Goal: Transaction & Acquisition: Book appointment/travel/reservation

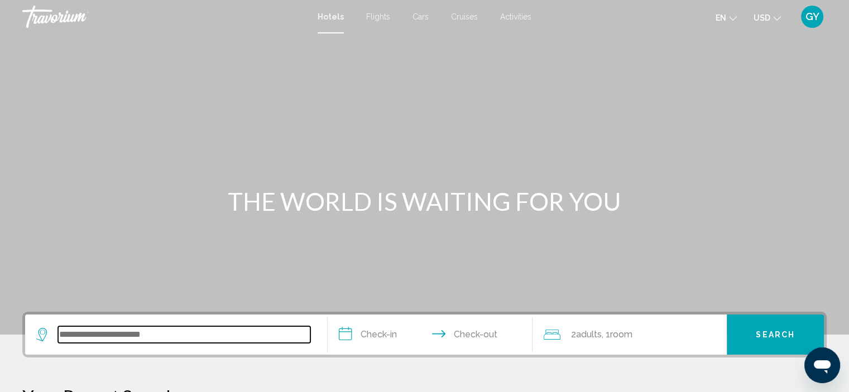
click at [130, 335] on input "Search widget" at bounding box center [184, 334] width 252 height 17
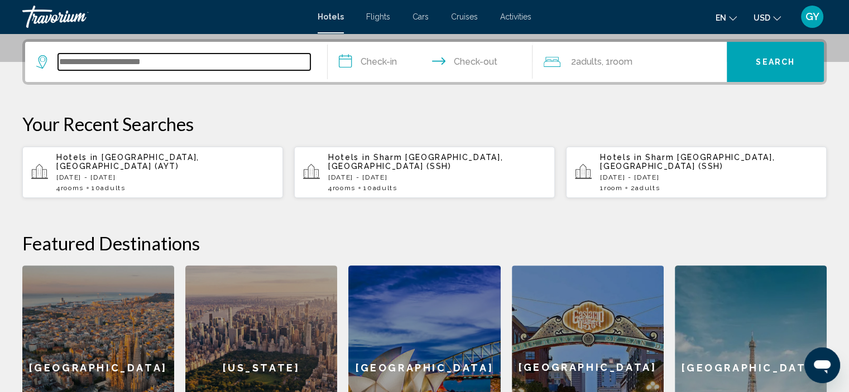
scroll to position [275, 0]
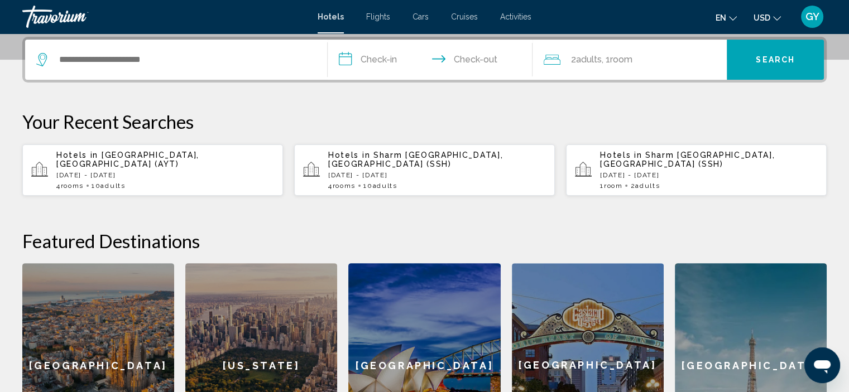
click at [385, 152] on span "Sharm [GEOGRAPHIC_DATA], [GEOGRAPHIC_DATA] (SSH)" at bounding box center [415, 160] width 175 height 18
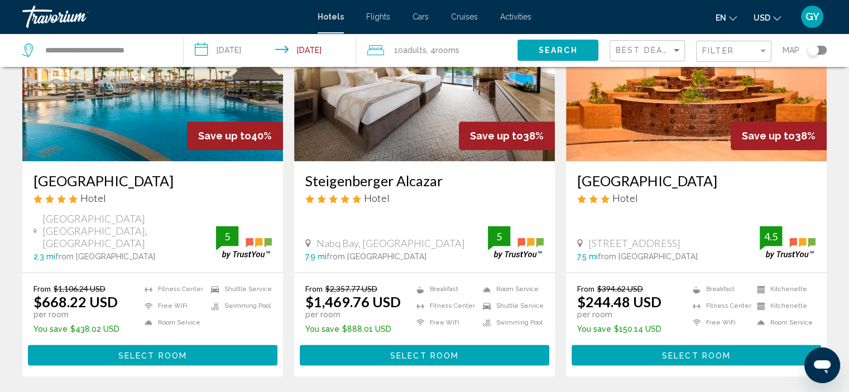
scroll to position [1408, 0]
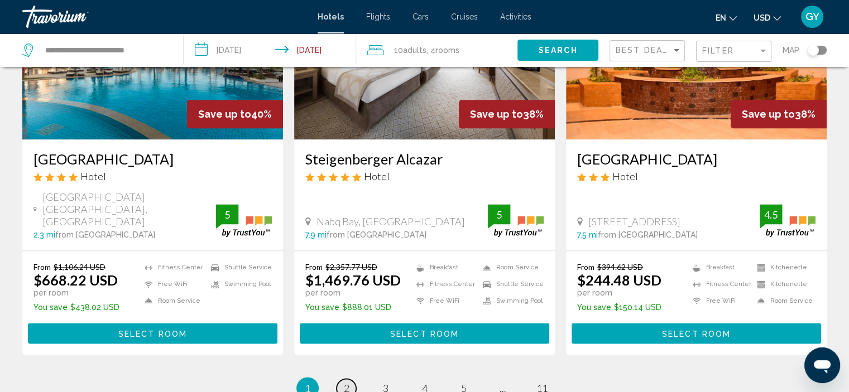
click at [348, 382] on span "2" at bounding box center [347, 388] width 6 height 12
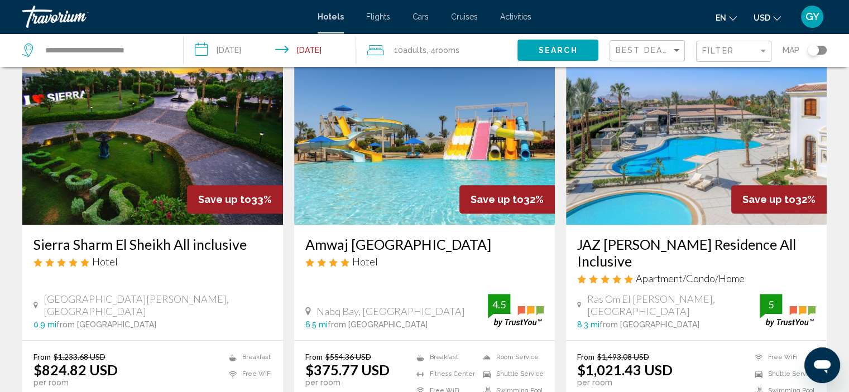
scroll to position [885, 0]
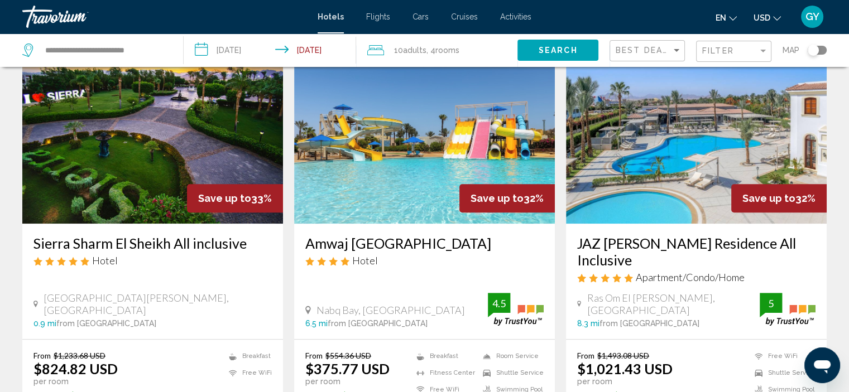
click at [372, 209] on img "Main content" at bounding box center [424, 134] width 261 height 179
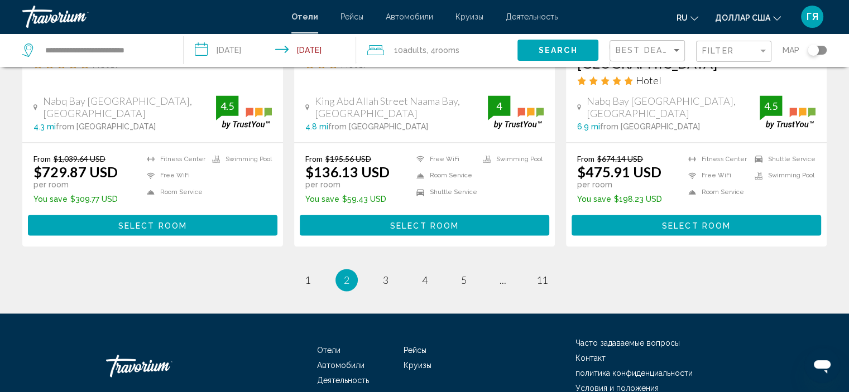
scroll to position [1505, 0]
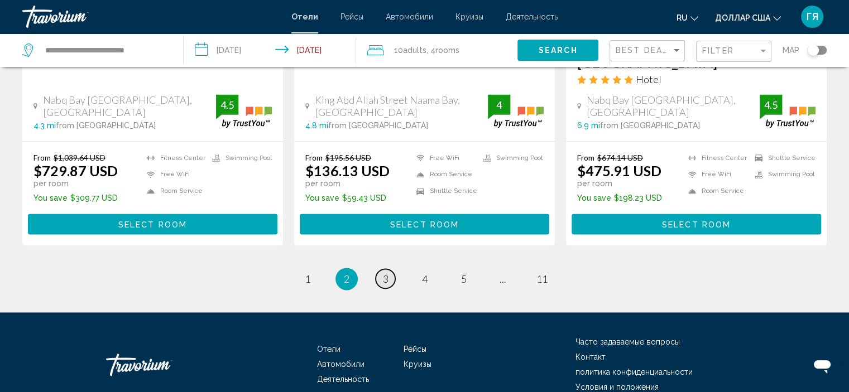
click at [384, 273] on span "3" at bounding box center [386, 279] width 6 height 12
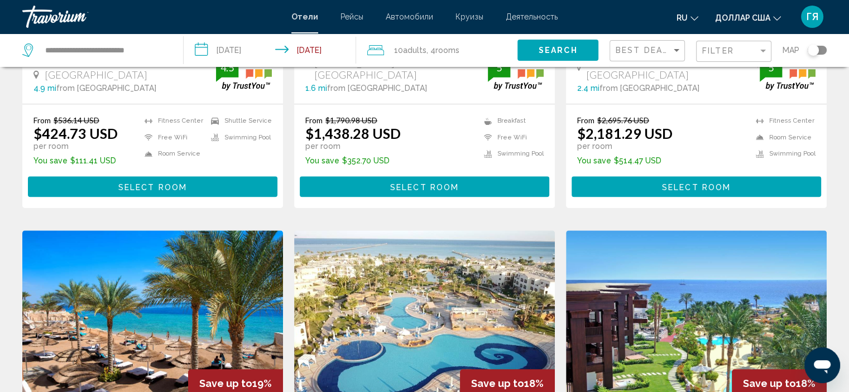
scroll to position [1148, 0]
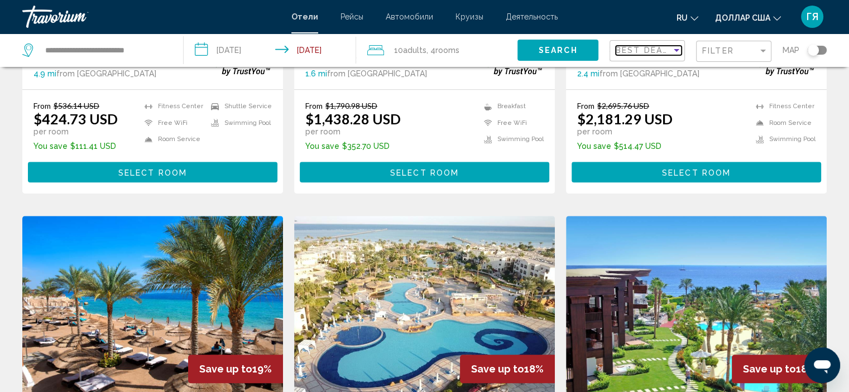
click at [631, 46] on span "Best Deals" at bounding box center [645, 50] width 59 height 9
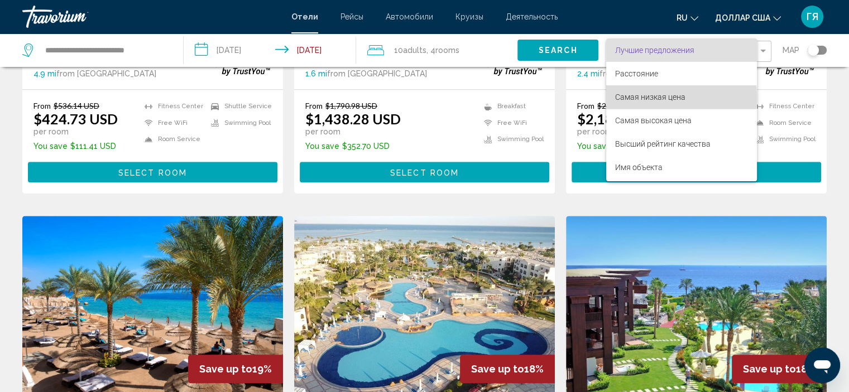
click at [631, 98] on font "Самая низкая цена" at bounding box center [650, 97] width 70 height 9
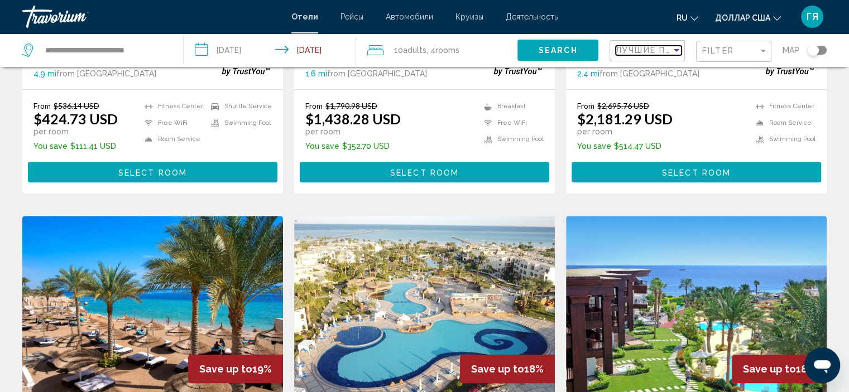
scroll to position [1525, 0]
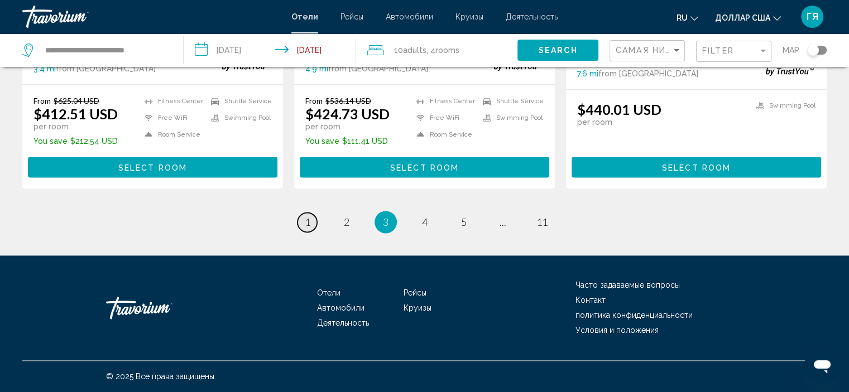
click at [307, 220] on span "1" at bounding box center [308, 222] width 6 height 12
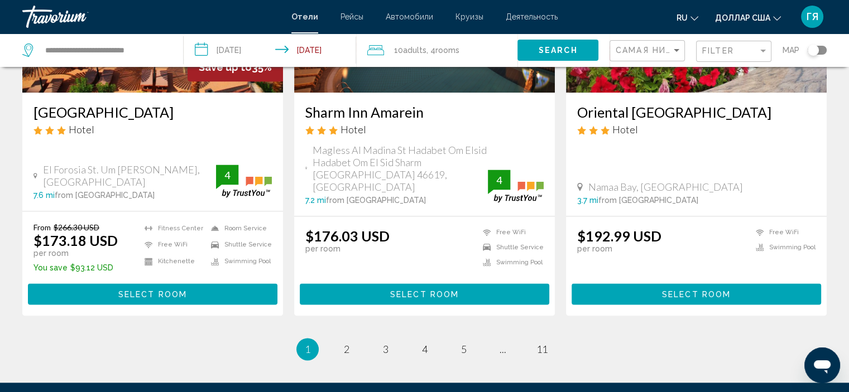
scroll to position [1446, 0]
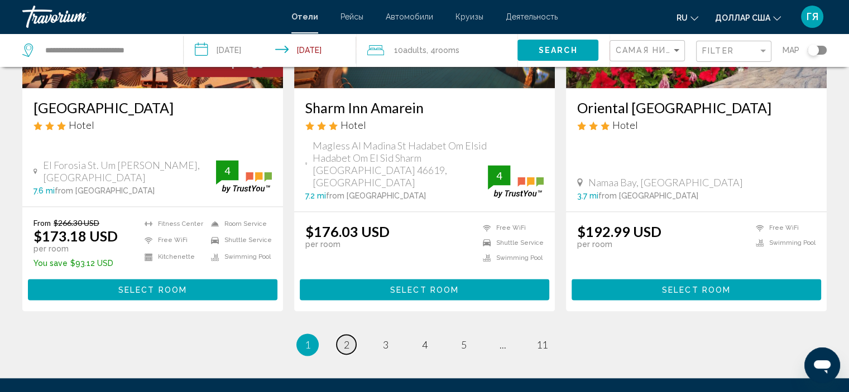
click at [345, 339] on span "2" at bounding box center [347, 345] width 6 height 12
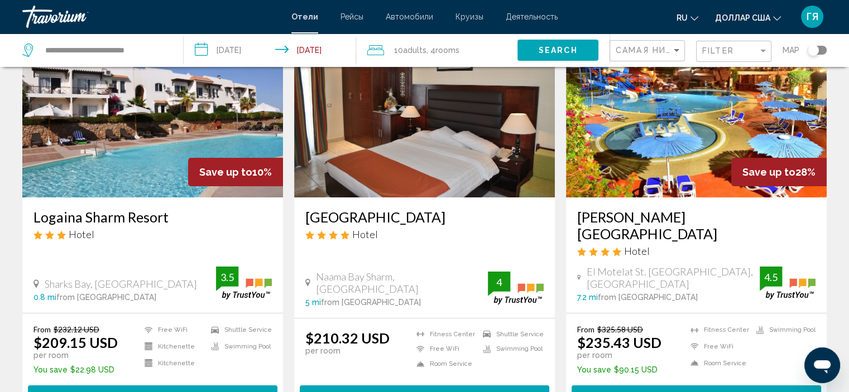
scroll to position [89, 0]
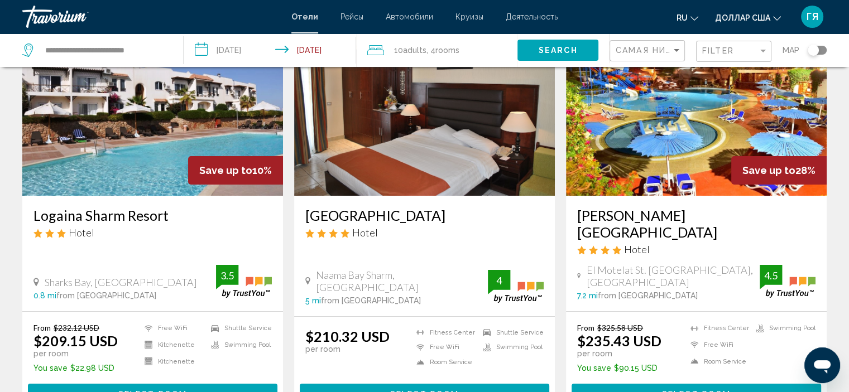
click at [464, 144] on img "Основное содержание" at bounding box center [424, 106] width 261 height 179
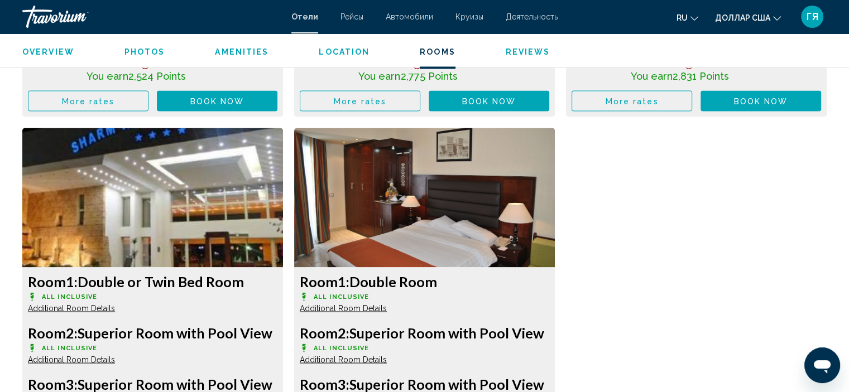
scroll to position [1974, 0]
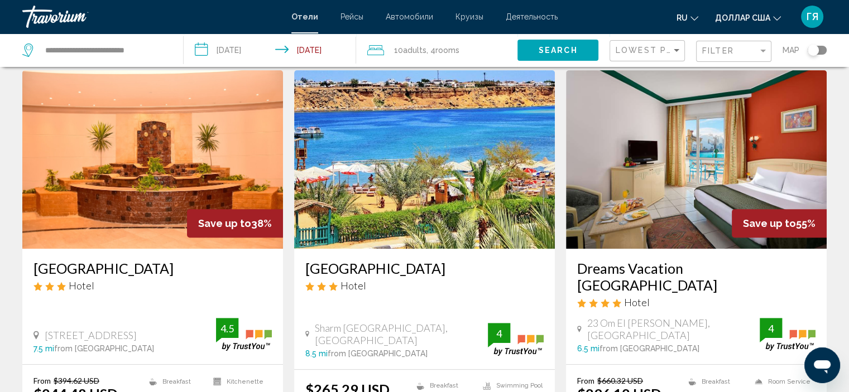
scroll to position [467, 0]
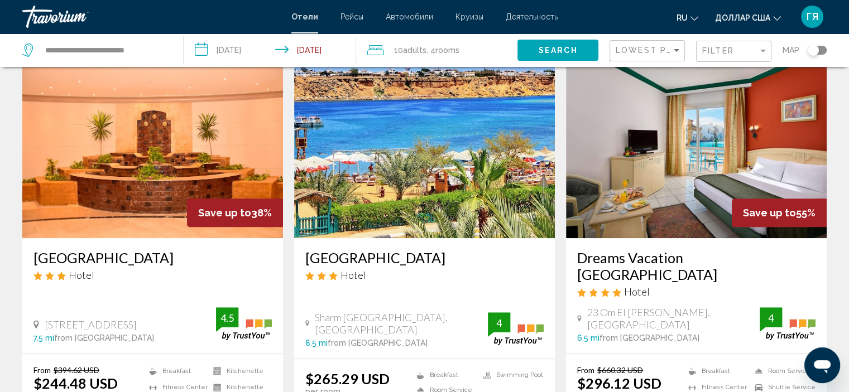
click at [714, 162] on img "Основное содержание" at bounding box center [696, 149] width 261 height 179
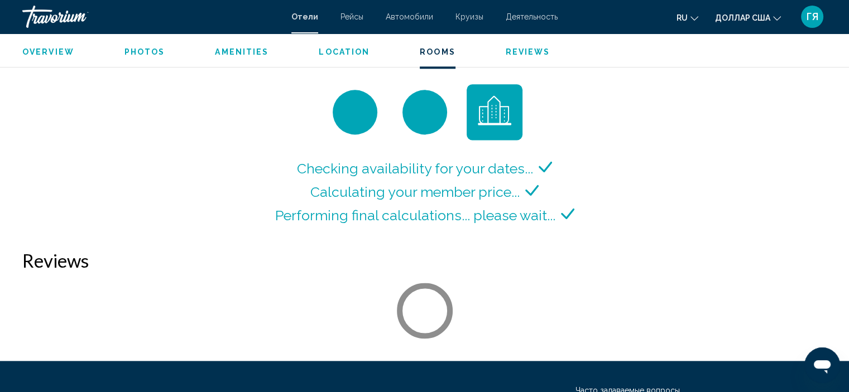
scroll to position [1496, 0]
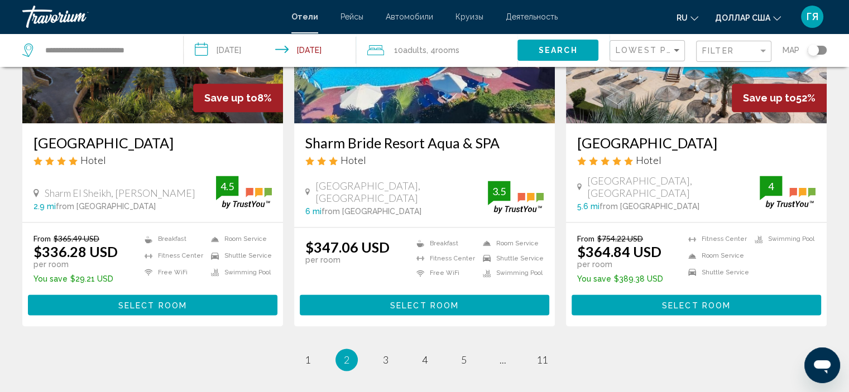
scroll to position [1431, 0]
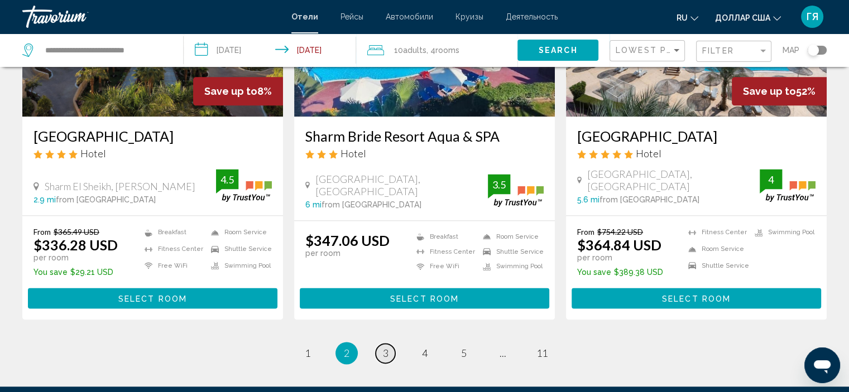
click at [383, 347] on span "3" at bounding box center [386, 353] width 6 height 12
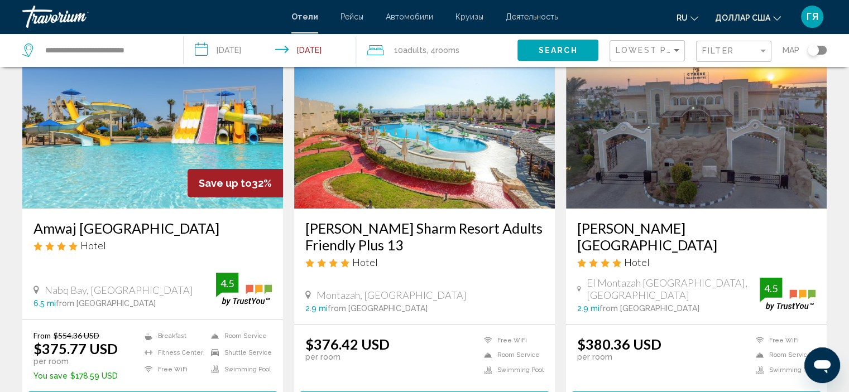
scroll to position [76, 0]
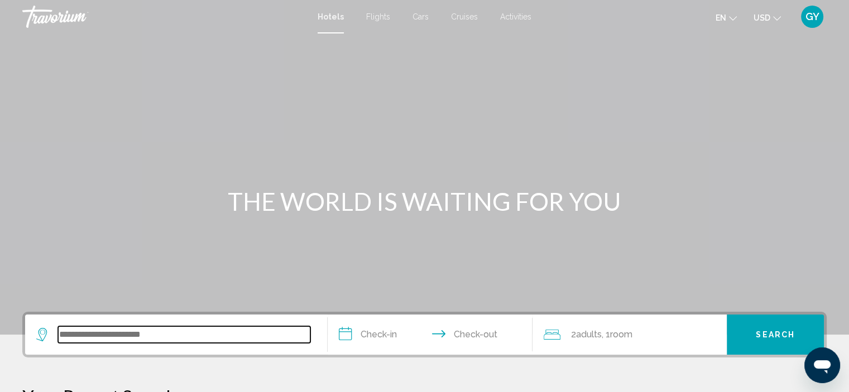
click at [125, 336] on input "Search widget" at bounding box center [184, 334] width 252 height 17
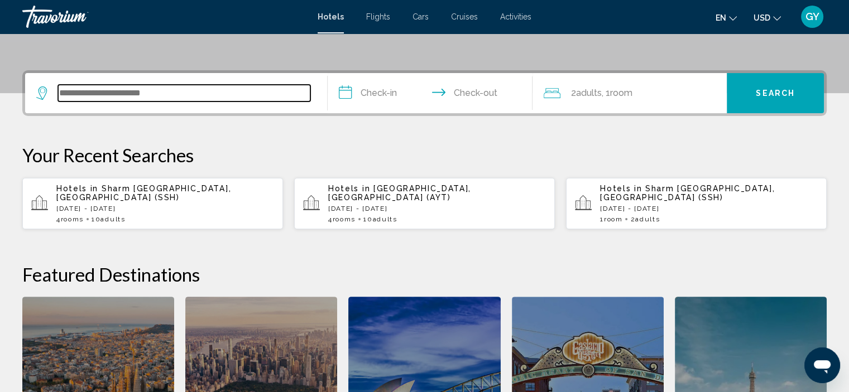
scroll to position [275, 0]
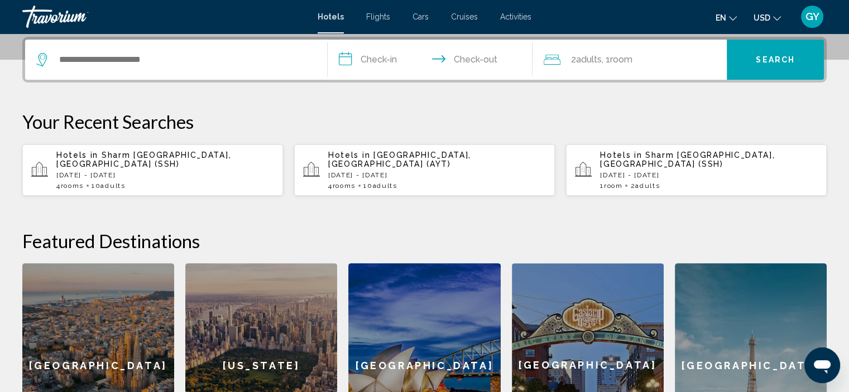
click at [390, 152] on span "[GEOGRAPHIC_DATA], [GEOGRAPHIC_DATA] (AYT)" at bounding box center [399, 160] width 143 height 18
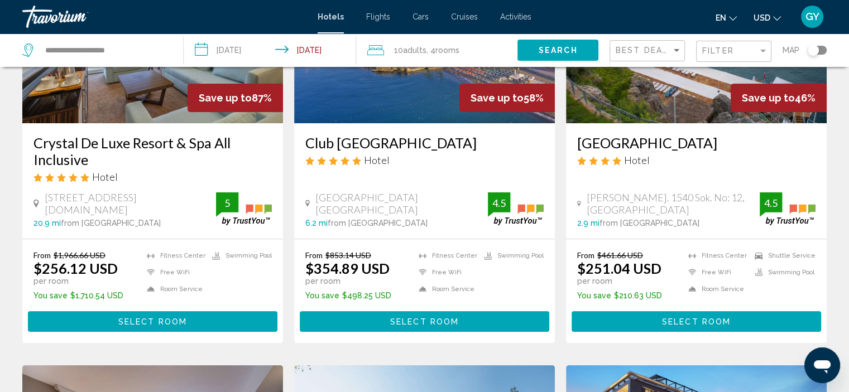
scroll to position [162, 0]
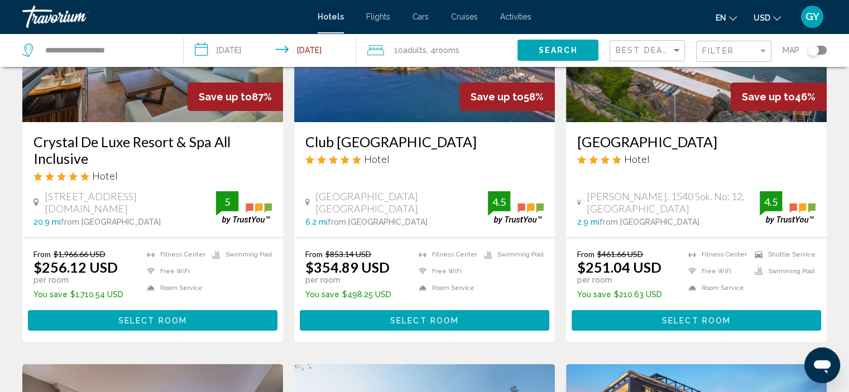
click at [200, 51] on input "**********" at bounding box center [272, 51] width 177 height 37
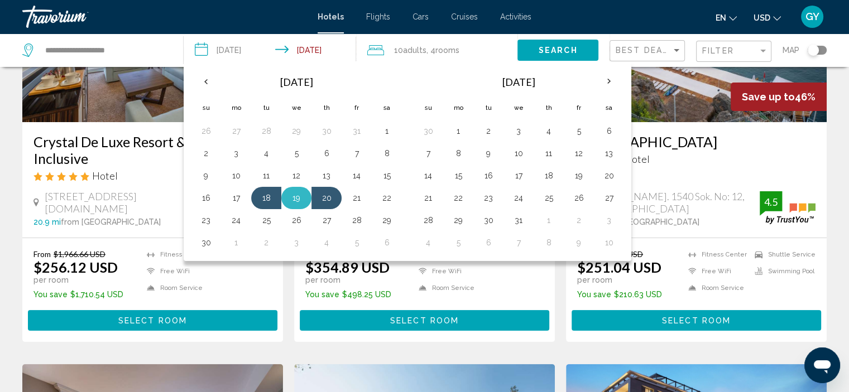
click at [295, 200] on button "19" at bounding box center [296, 198] width 18 height 16
click at [328, 198] on button "20" at bounding box center [327, 198] width 18 height 16
type input "**********"
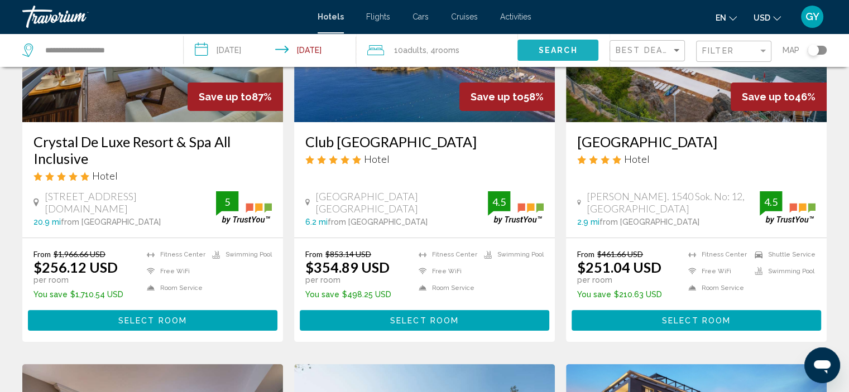
click at [530, 47] on button "Search" at bounding box center [557, 50] width 81 height 21
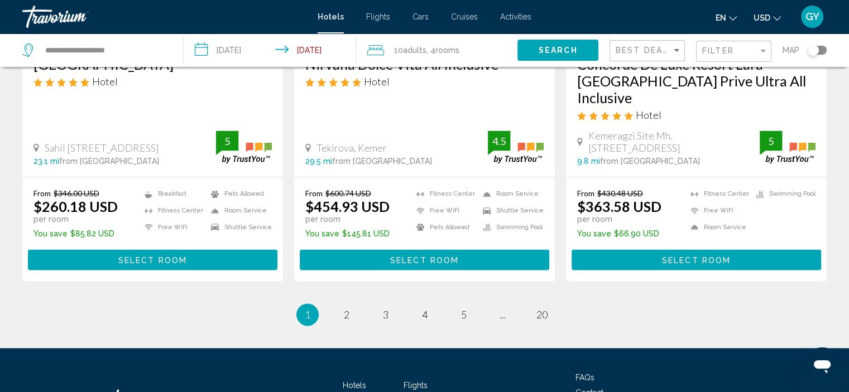
scroll to position [1482, 0]
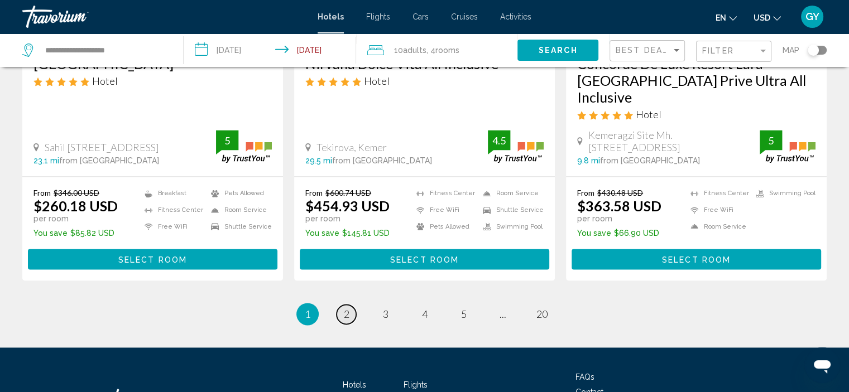
click at [351, 305] on link "page 2" at bounding box center [347, 315] width 20 height 20
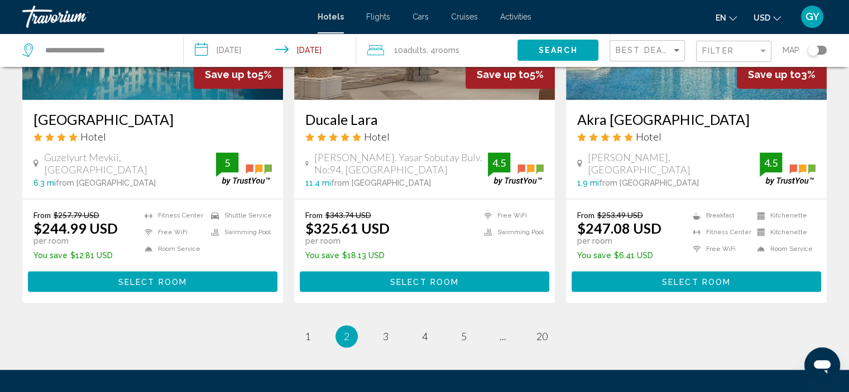
scroll to position [1448, 0]
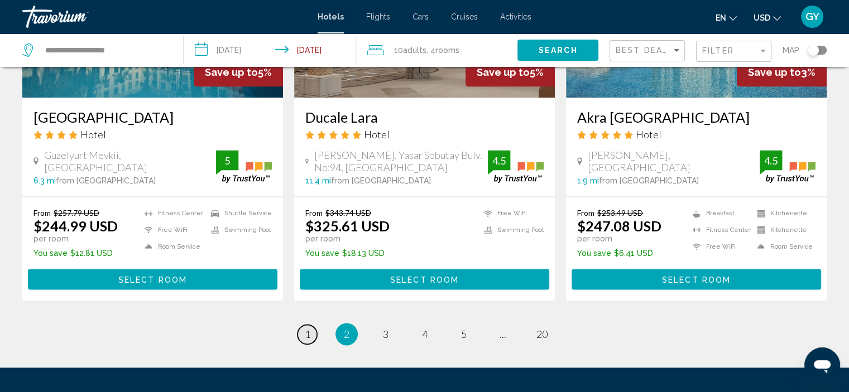
click at [306, 328] on span "1" at bounding box center [308, 334] width 6 height 12
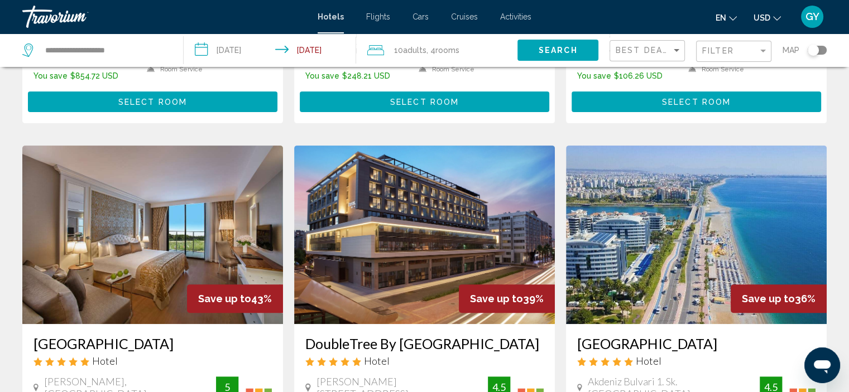
scroll to position [383, 0]
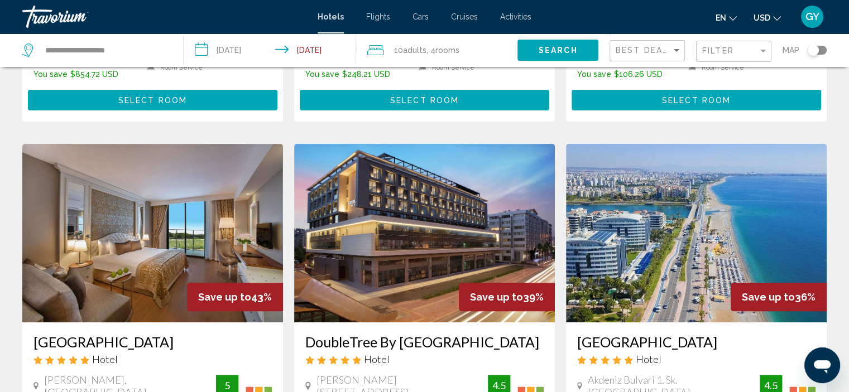
click at [685, 267] on img "Main content" at bounding box center [696, 233] width 261 height 179
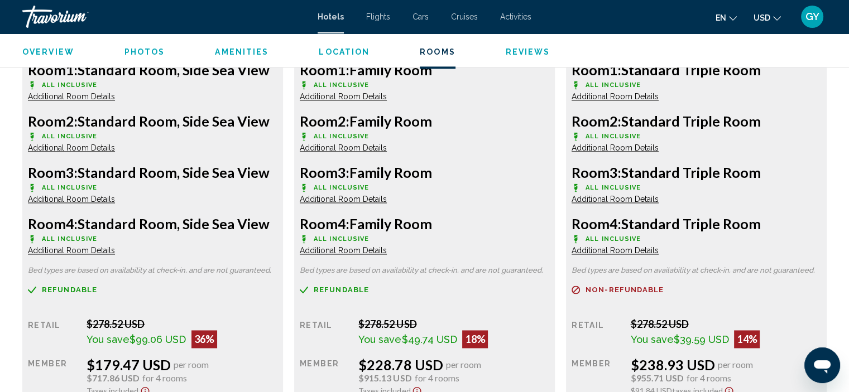
scroll to position [1666, 0]
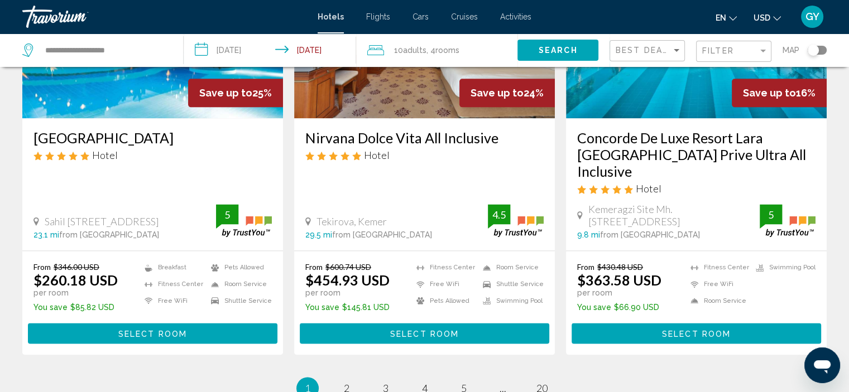
scroll to position [1473, 0]
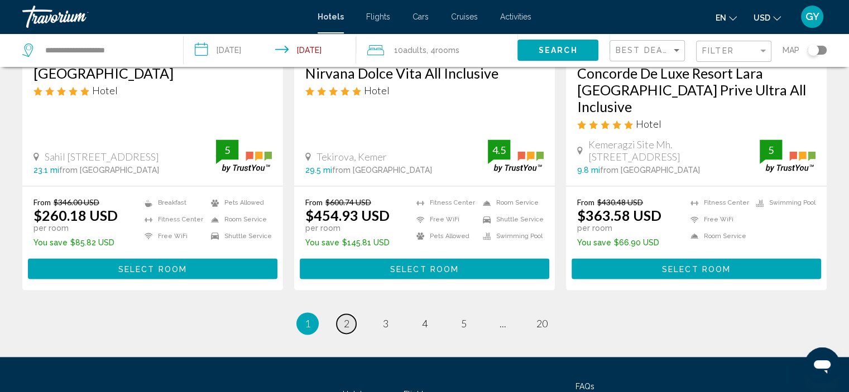
click at [344, 318] on span "2" at bounding box center [347, 324] width 6 height 12
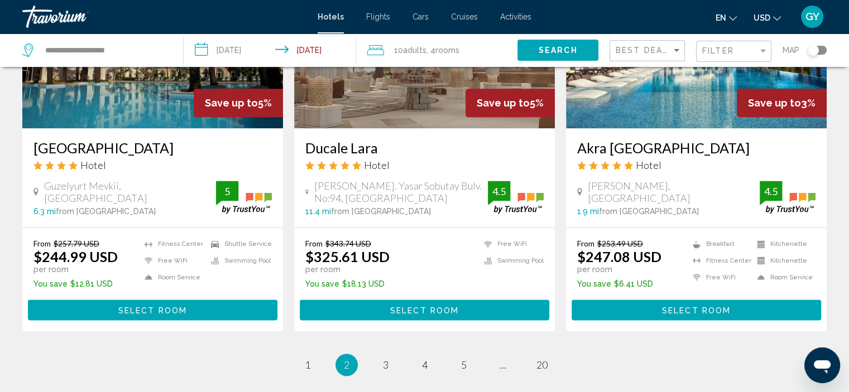
scroll to position [1421, 0]
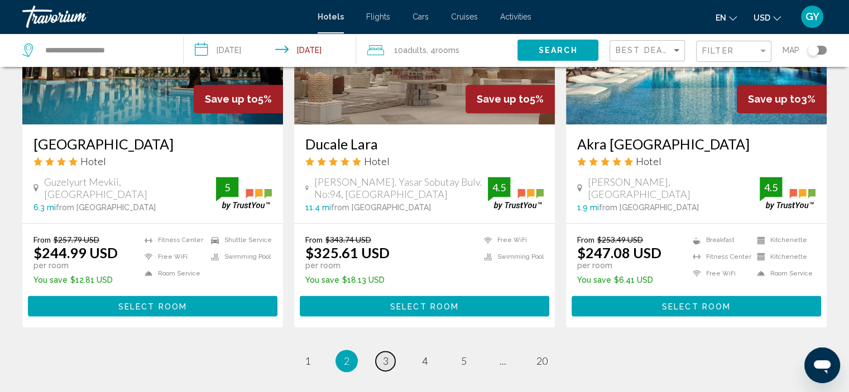
click at [387, 355] on span "3" at bounding box center [386, 361] width 6 height 12
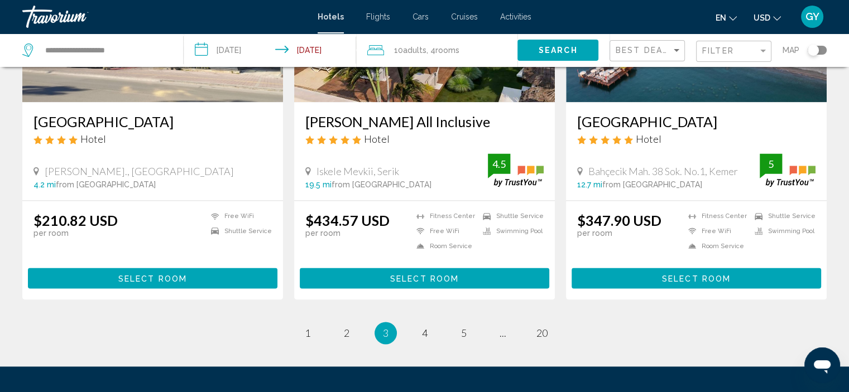
scroll to position [1480, 0]
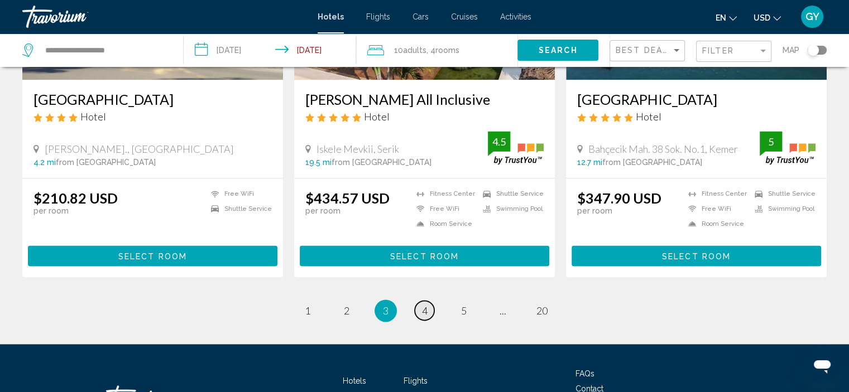
click at [425, 305] on span "4" at bounding box center [425, 311] width 6 height 12
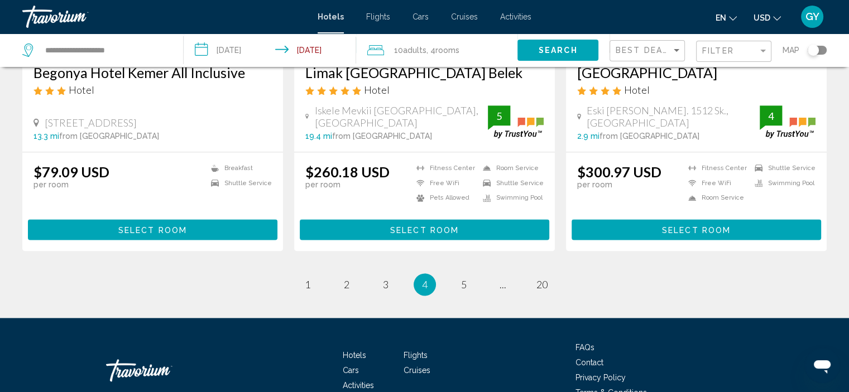
scroll to position [1458, 0]
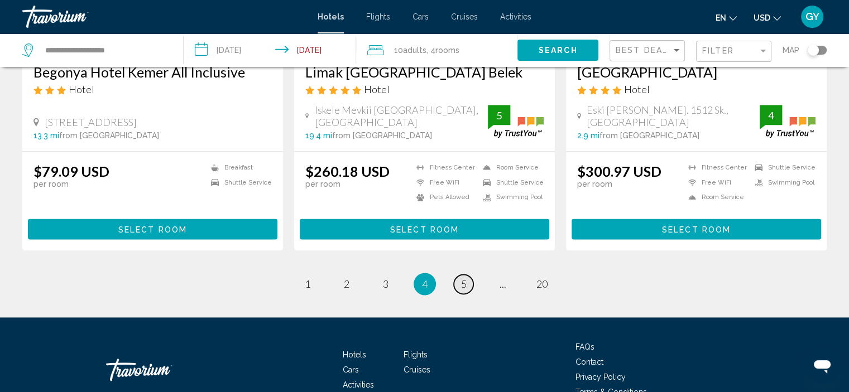
click at [464, 278] on span "5" at bounding box center [464, 284] width 6 height 12
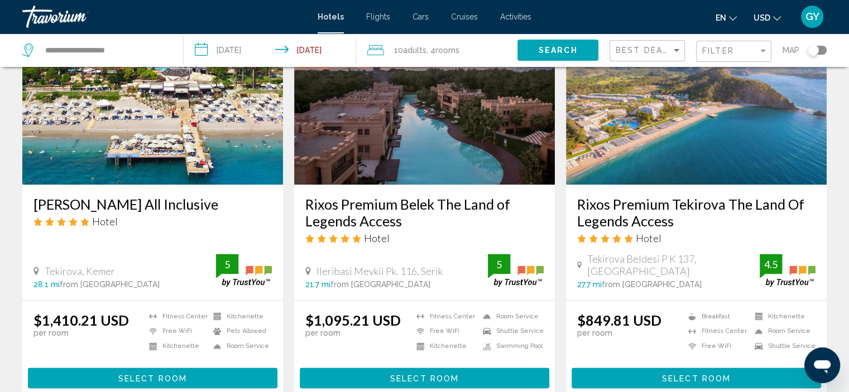
scroll to position [1354, 0]
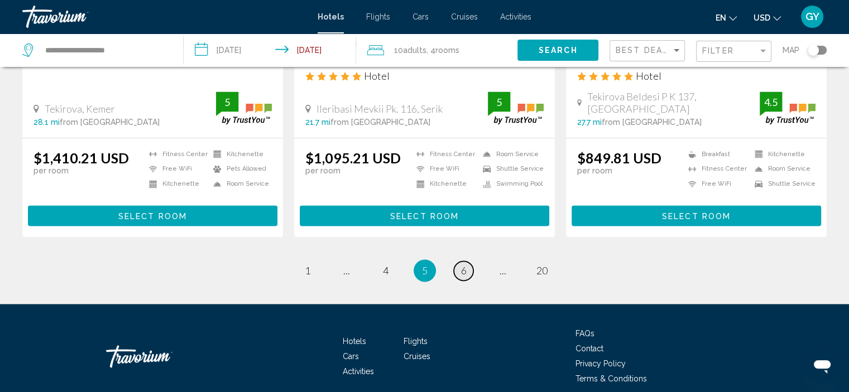
click at [464, 265] on span "6" at bounding box center [464, 271] width 6 height 12
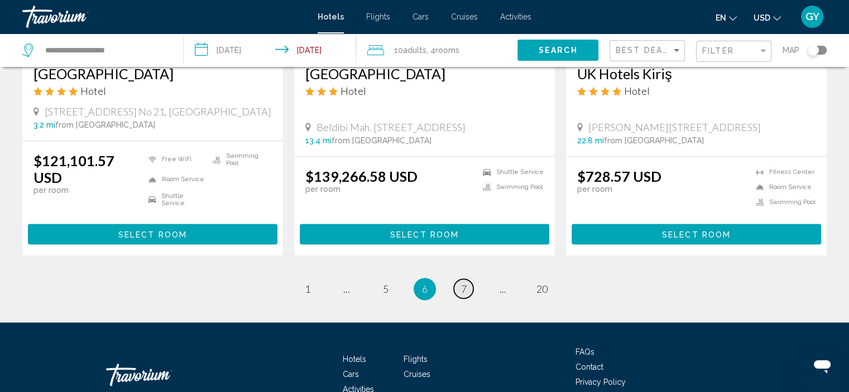
click at [464, 283] on span "7" at bounding box center [464, 289] width 6 height 12
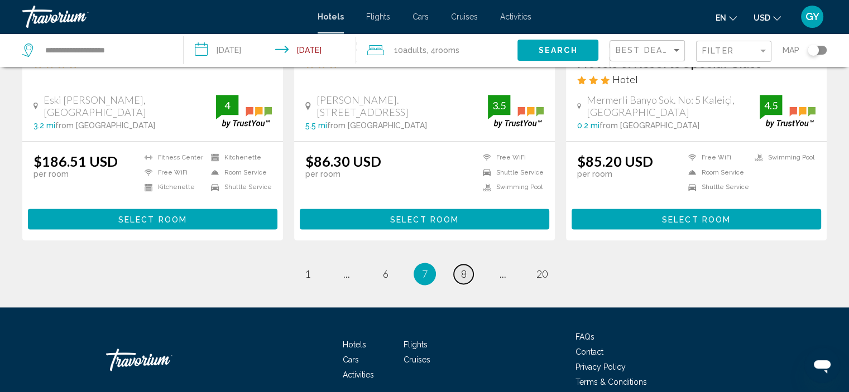
scroll to position [1446, 0]
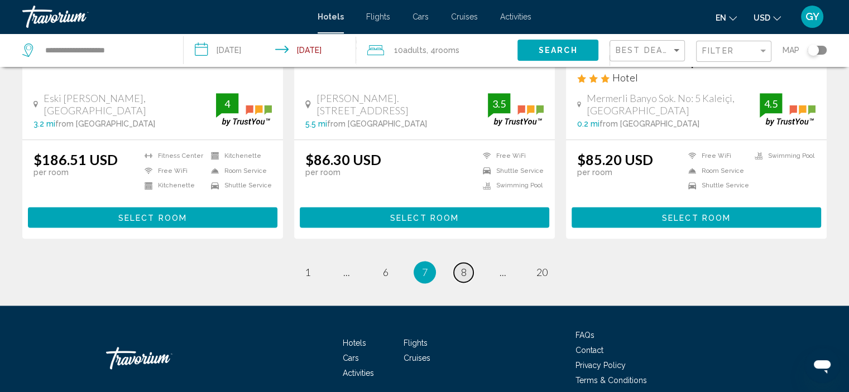
click at [464, 266] on span "8" at bounding box center [464, 272] width 6 height 12
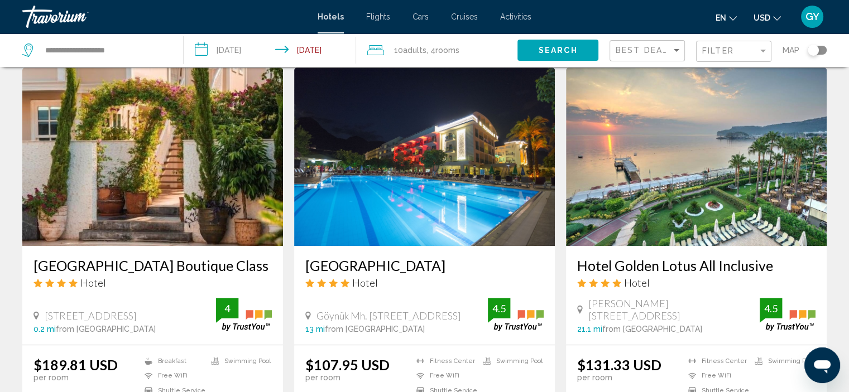
scroll to position [898, 0]
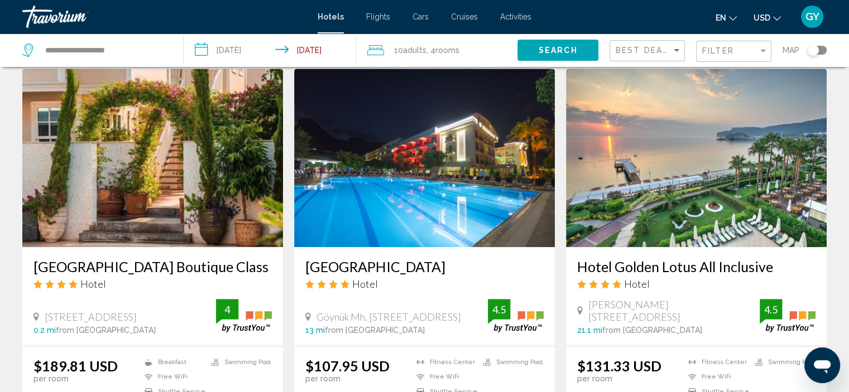
click at [692, 145] on img "Main content" at bounding box center [696, 158] width 261 height 179
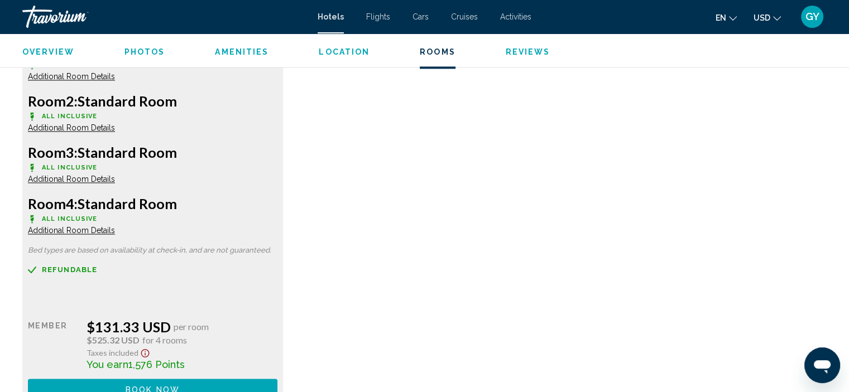
scroll to position [1641, 0]
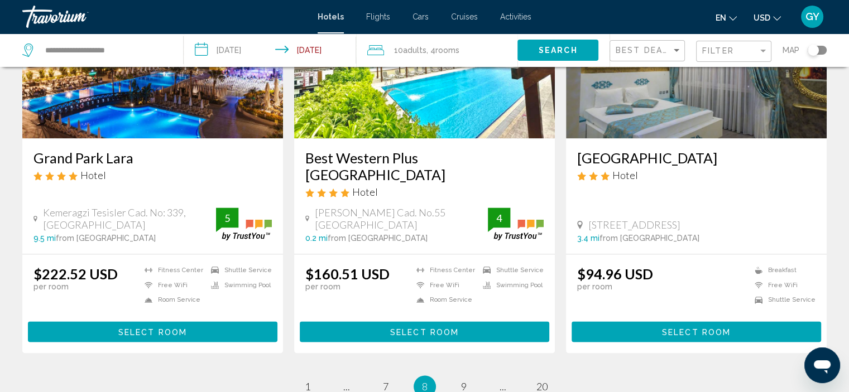
scroll to position [1412, 0]
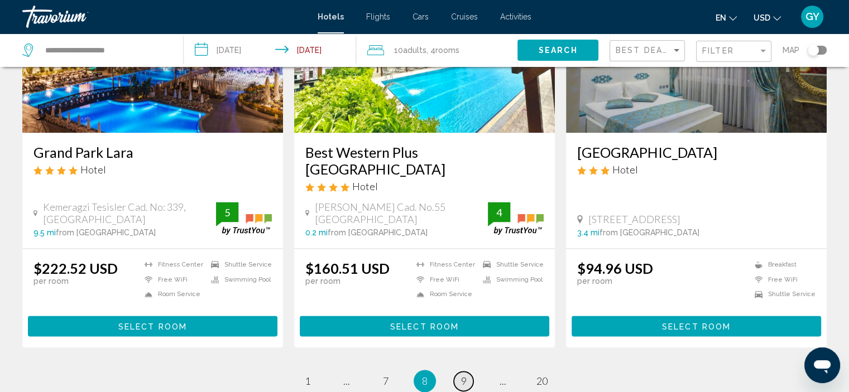
click at [465, 375] on span "9" at bounding box center [464, 381] width 6 height 12
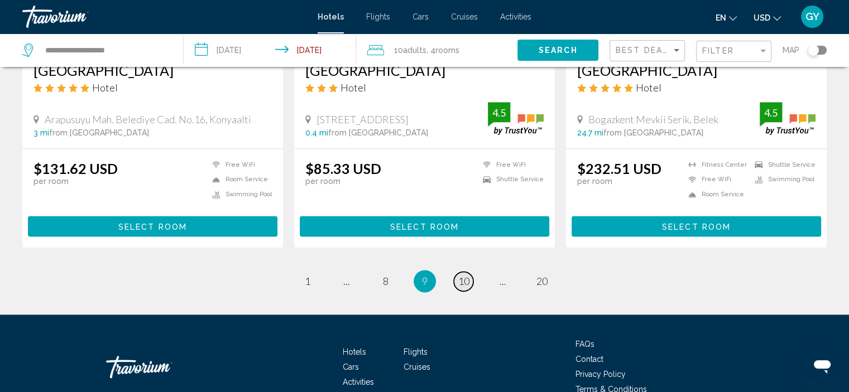
scroll to position [1461, 0]
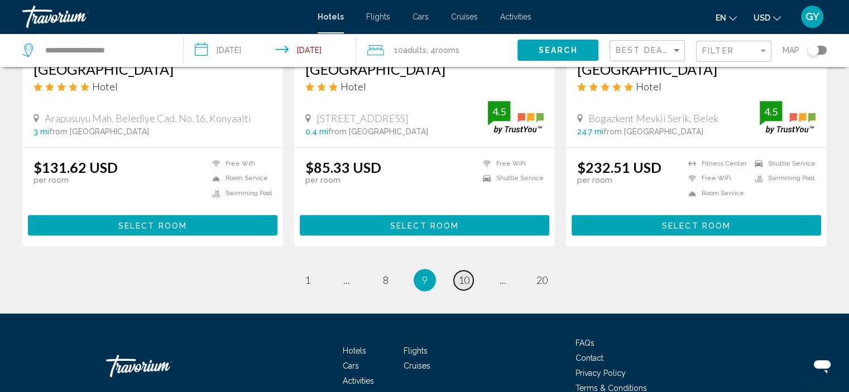
click at [465, 274] on span "10" at bounding box center [463, 280] width 11 height 12
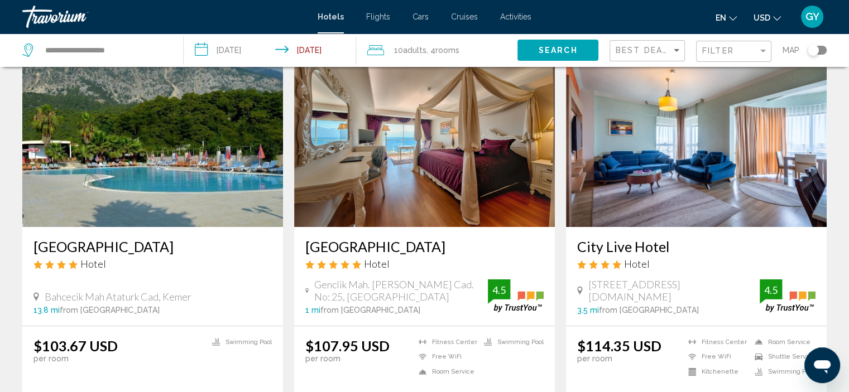
scroll to position [58, 0]
click at [642, 156] on img "Main content" at bounding box center [696, 137] width 261 height 179
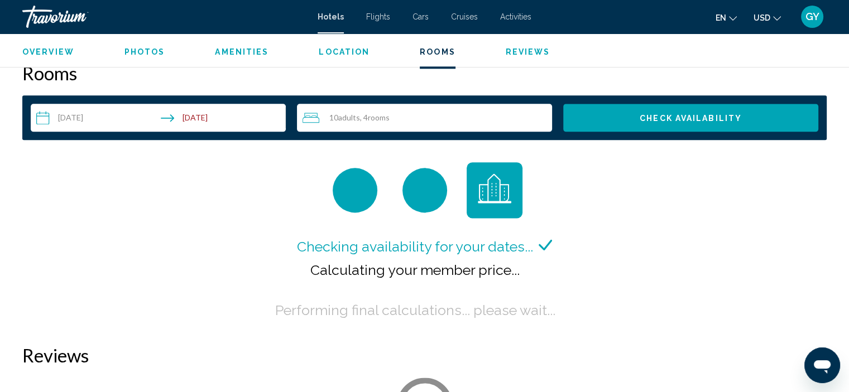
scroll to position [1422, 0]
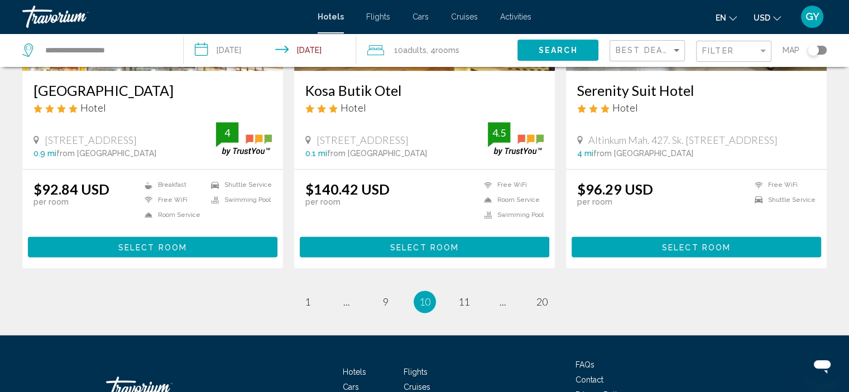
scroll to position [1429, 0]
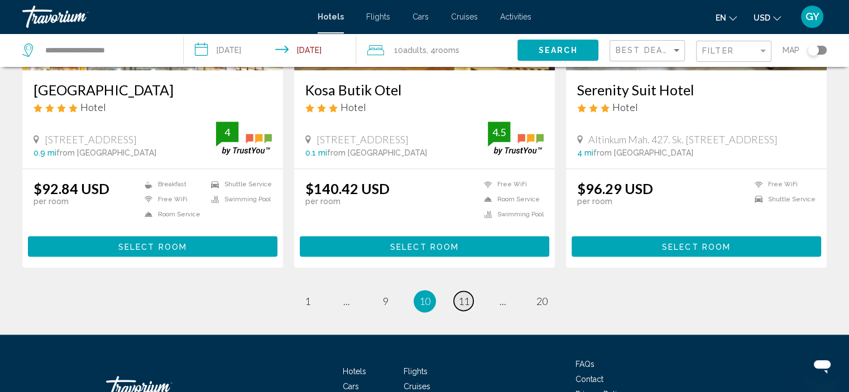
click at [465, 295] on span "11" at bounding box center [463, 301] width 11 height 12
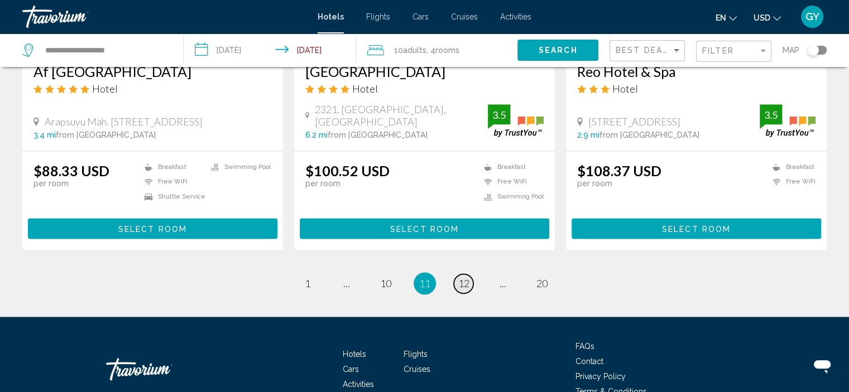
click at [465, 285] on span "12" at bounding box center [463, 283] width 11 height 12
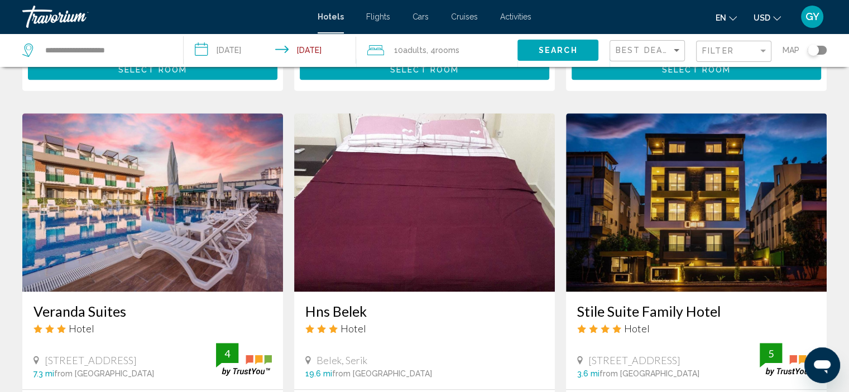
scroll to position [813, 0]
click at [719, 162] on img "Main content" at bounding box center [696, 202] width 261 height 179
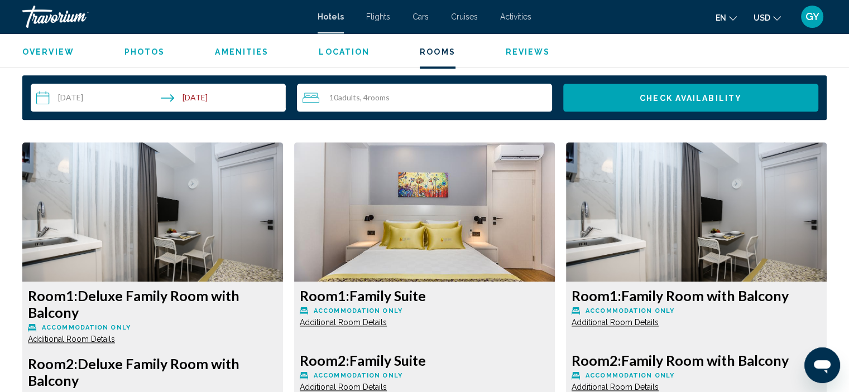
scroll to position [1443, 0]
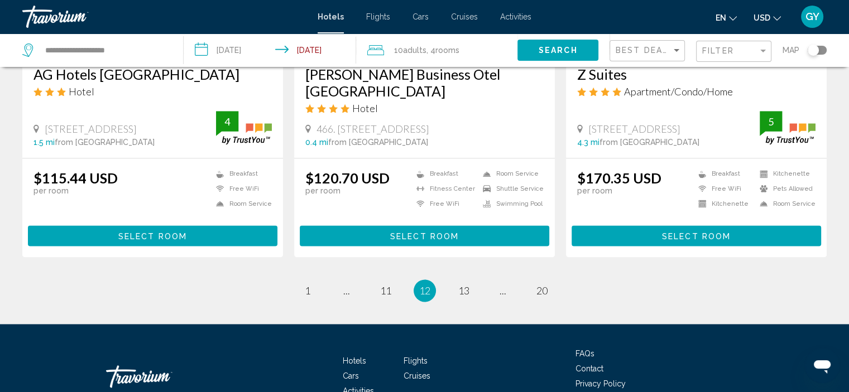
scroll to position [1446, 0]
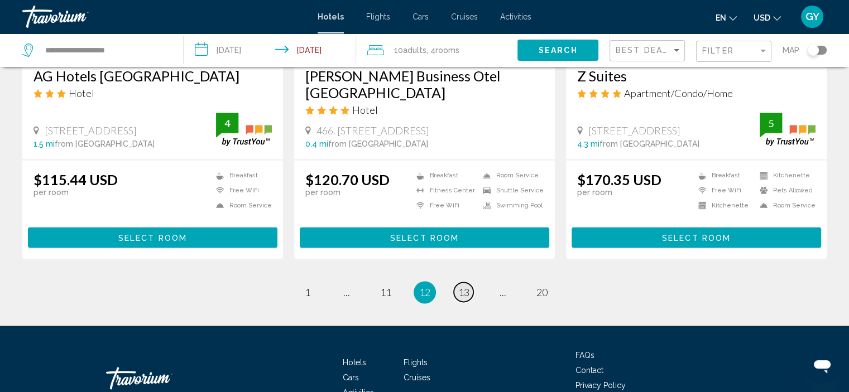
click at [464, 286] on span "13" at bounding box center [463, 292] width 11 height 12
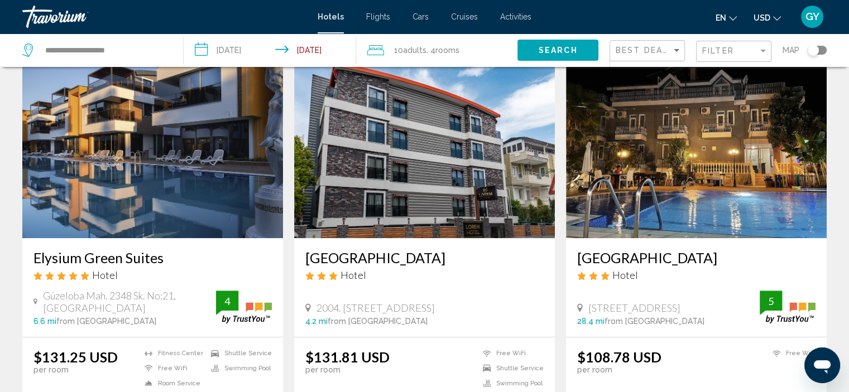
scroll to position [464, 0]
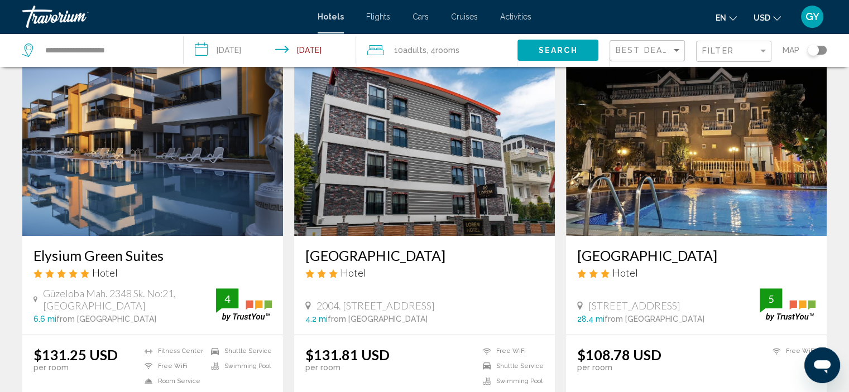
click at [236, 175] on img "Main content" at bounding box center [152, 146] width 261 height 179
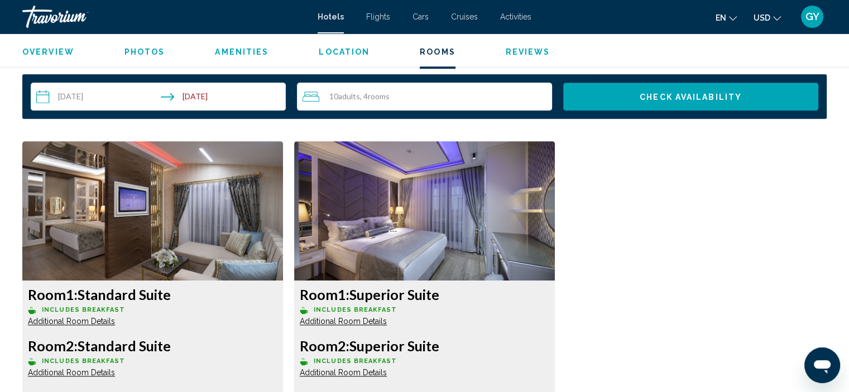
scroll to position [1439, 0]
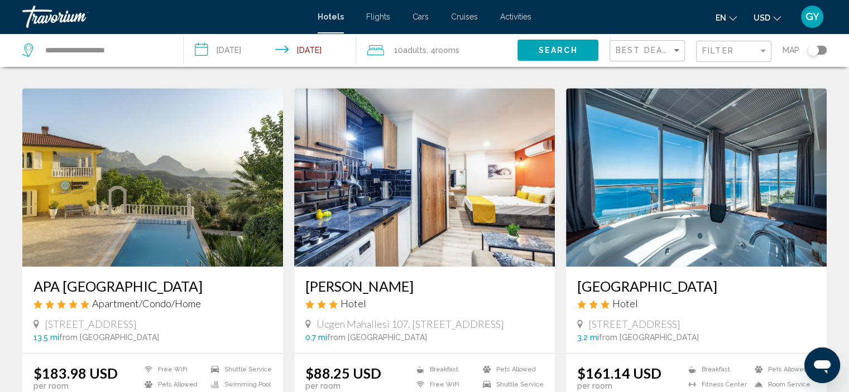
scroll to position [1232, 0]
click at [685, 167] on img "Main content" at bounding box center [696, 178] width 261 height 179
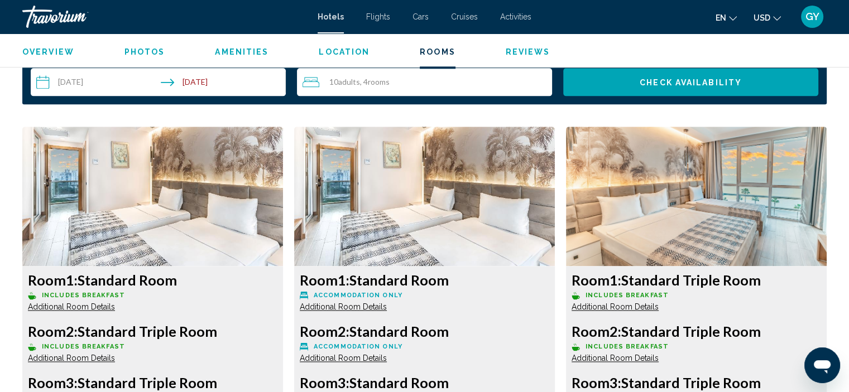
scroll to position [1455, 0]
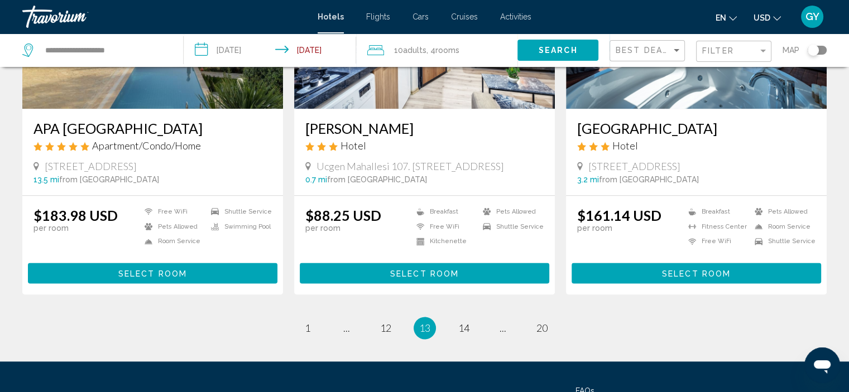
scroll to position [1391, 0]
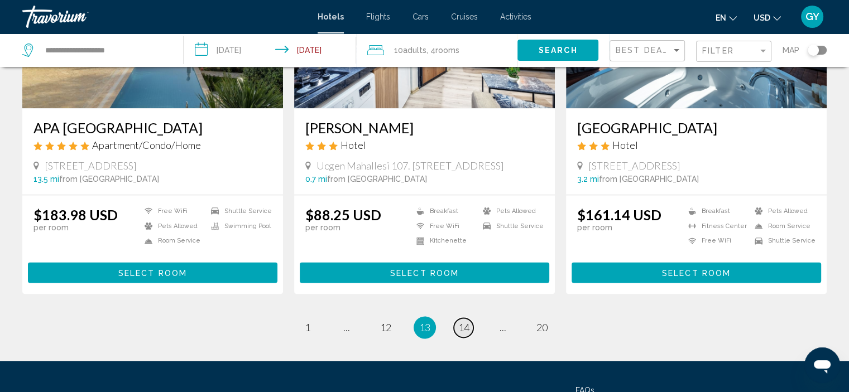
click at [464, 321] on span "14" at bounding box center [463, 327] width 11 height 12
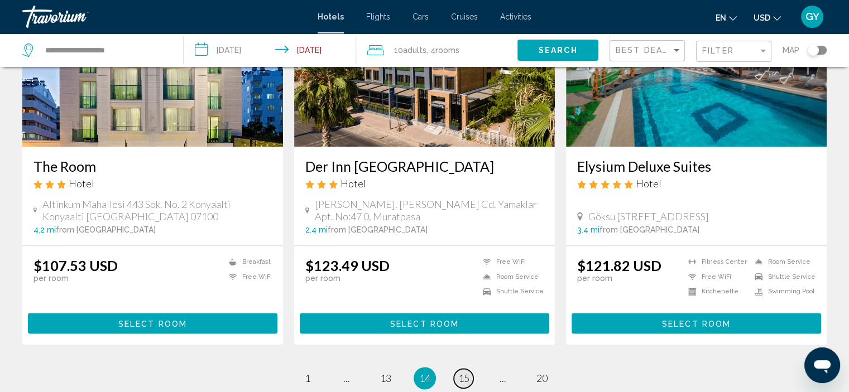
scroll to position [1424, 0]
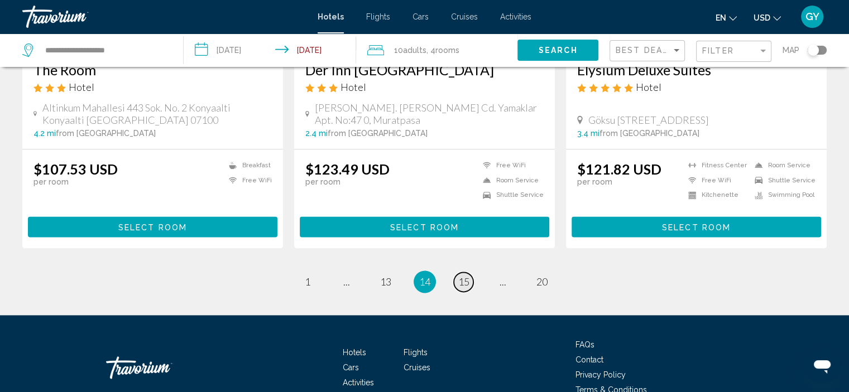
click at [462, 276] on span "15" at bounding box center [463, 282] width 11 height 12
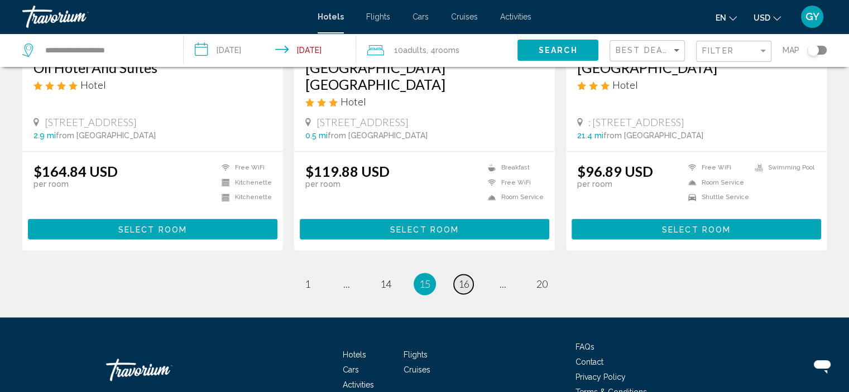
scroll to position [1471, 0]
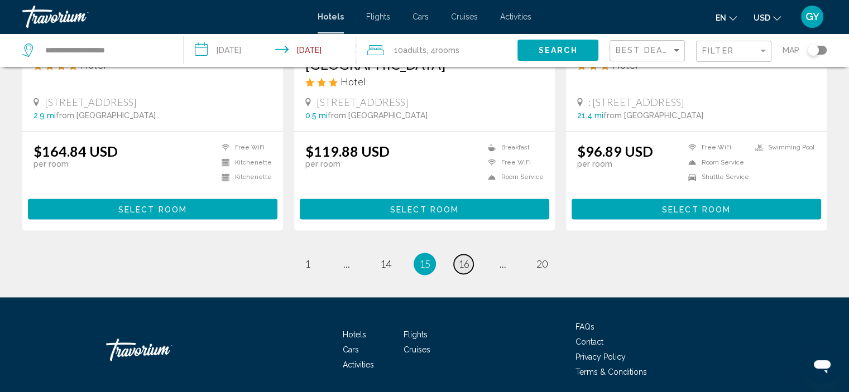
click at [463, 258] on span "16" at bounding box center [463, 264] width 11 height 12
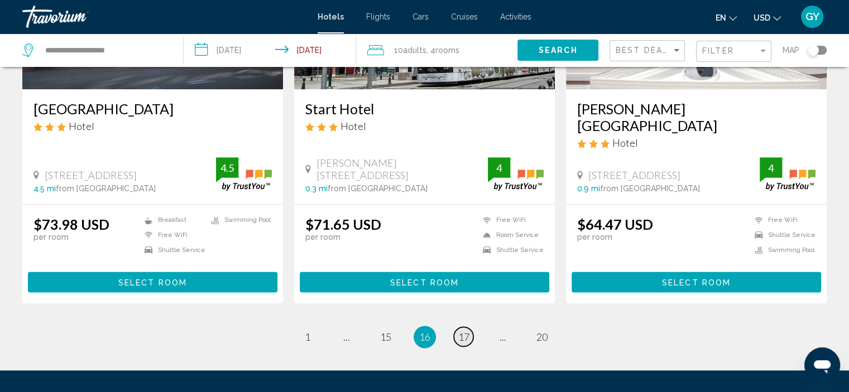
scroll to position [1397, 0]
click at [467, 331] on span "17" at bounding box center [463, 337] width 11 height 12
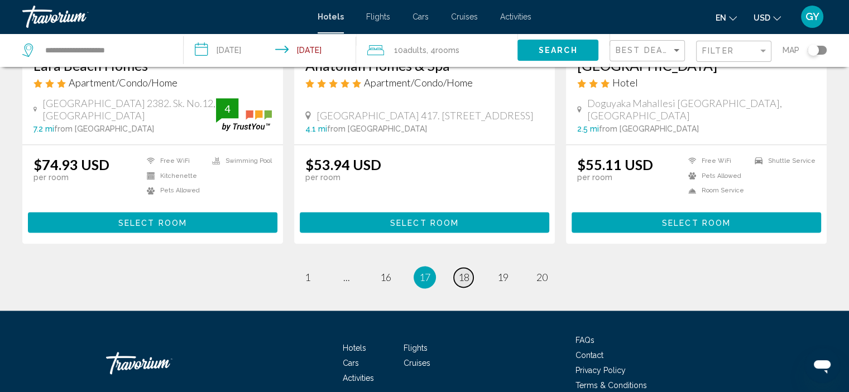
scroll to position [1458, 0]
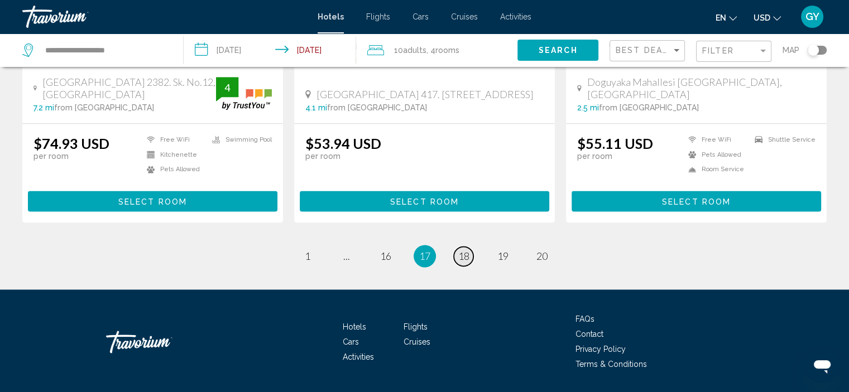
click at [467, 254] on span "18" at bounding box center [463, 256] width 11 height 12
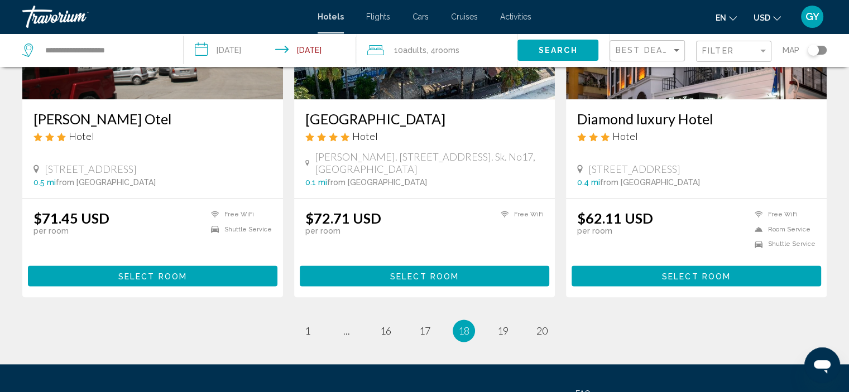
scroll to position [1410, 0]
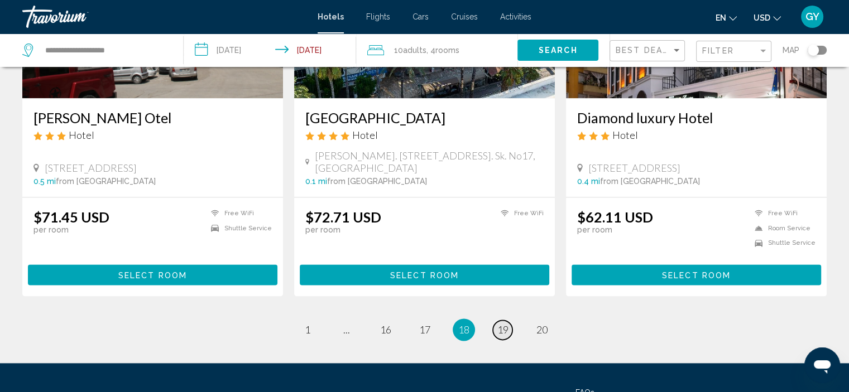
click at [507, 324] on span "19" at bounding box center [502, 330] width 11 height 12
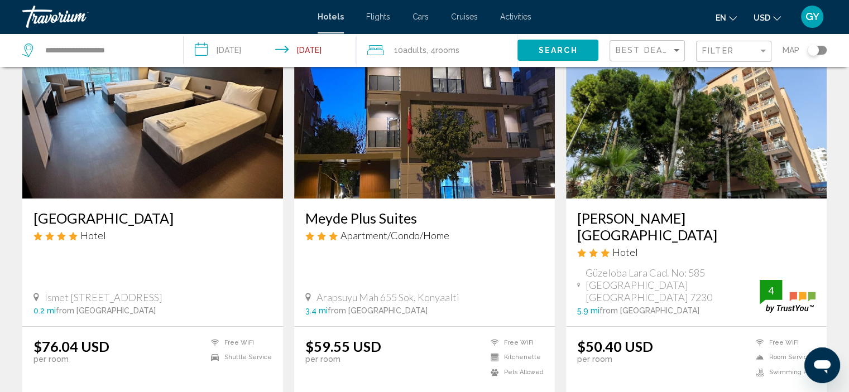
scroll to position [85, 0]
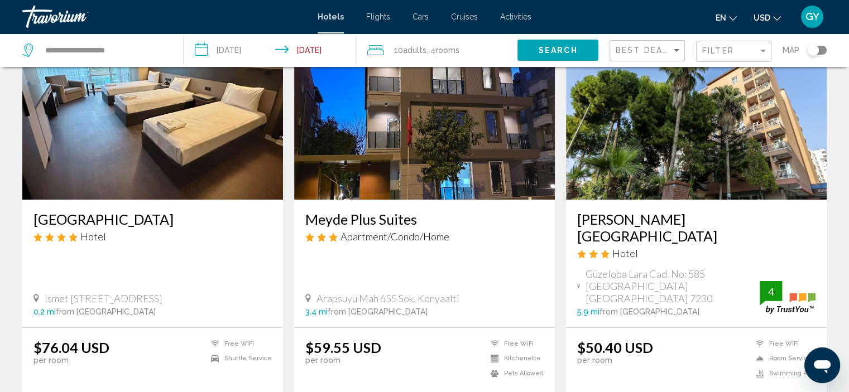
click at [189, 122] on img "Main content" at bounding box center [152, 110] width 261 height 179
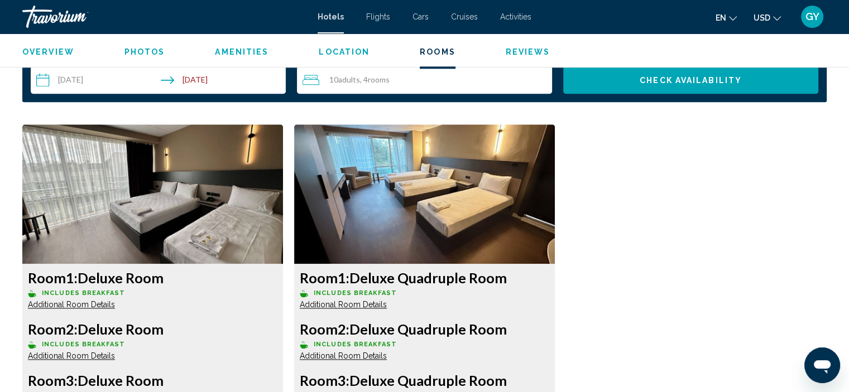
scroll to position [1454, 0]
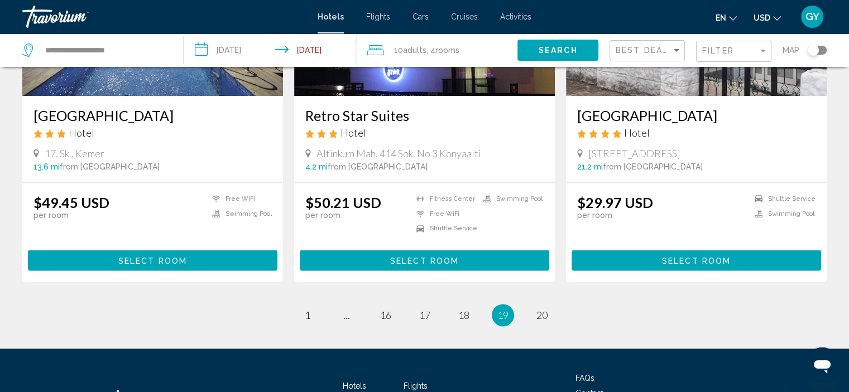
scroll to position [1437, 0]
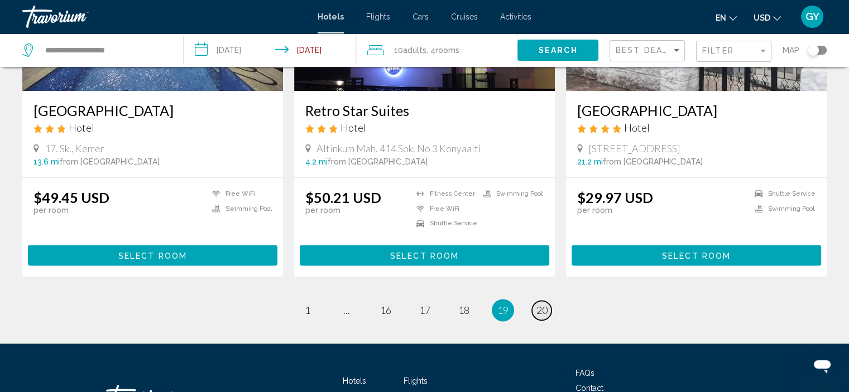
click at [544, 304] on span "20" at bounding box center [541, 310] width 11 height 12
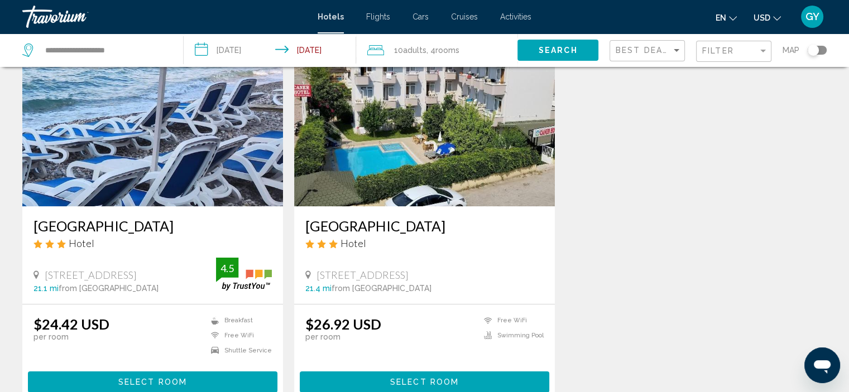
scroll to position [55, 0]
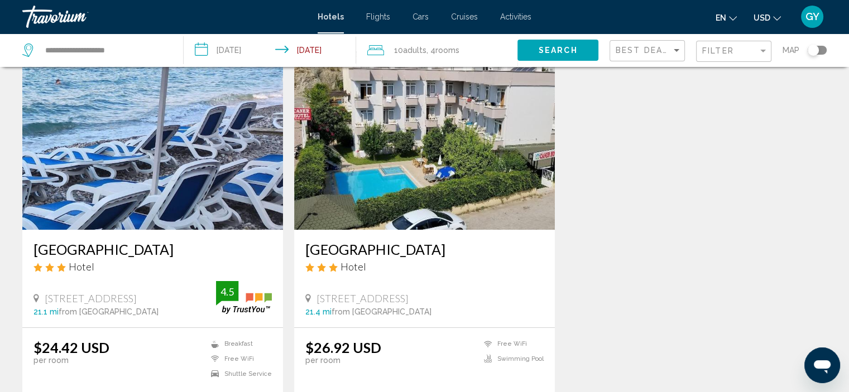
click at [435, 177] on img "Main content" at bounding box center [424, 140] width 261 height 179
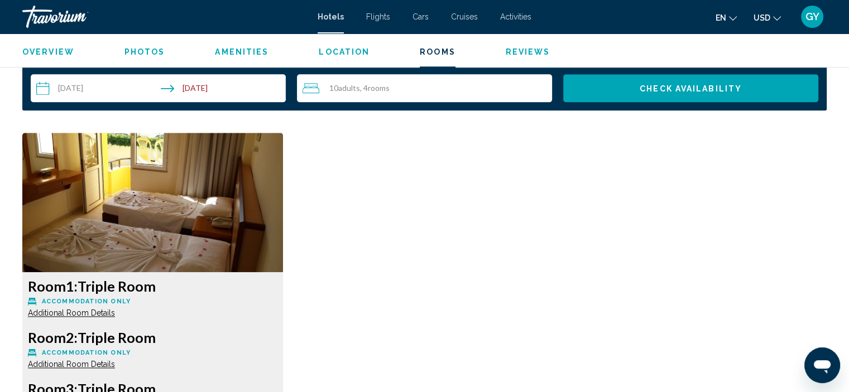
scroll to position [1443, 0]
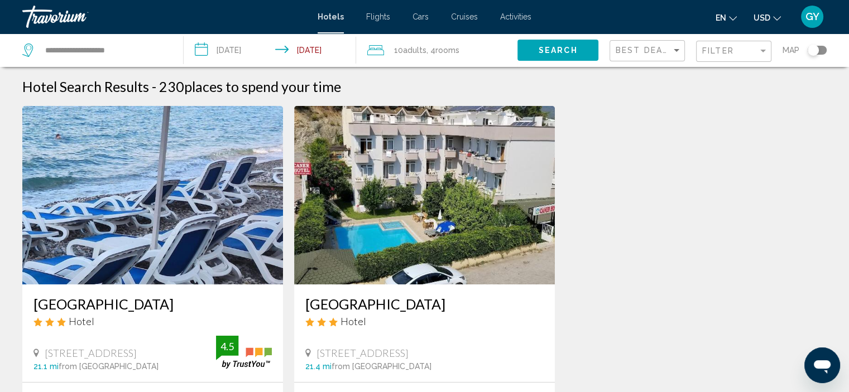
click at [94, 228] on img "Main content" at bounding box center [152, 195] width 261 height 179
click at [133, 194] on img "Main content" at bounding box center [152, 195] width 261 height 179
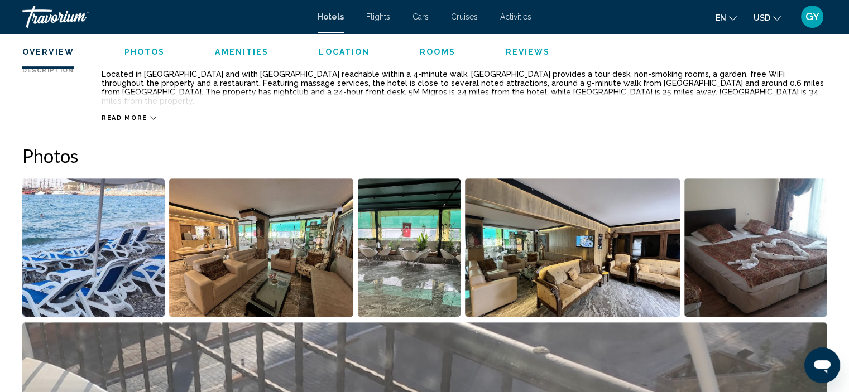
scroll to position [426, 0]
click at [120, 219] on img "Open full-screen image slider" at bounding box center [93, 247] width 142 height 138
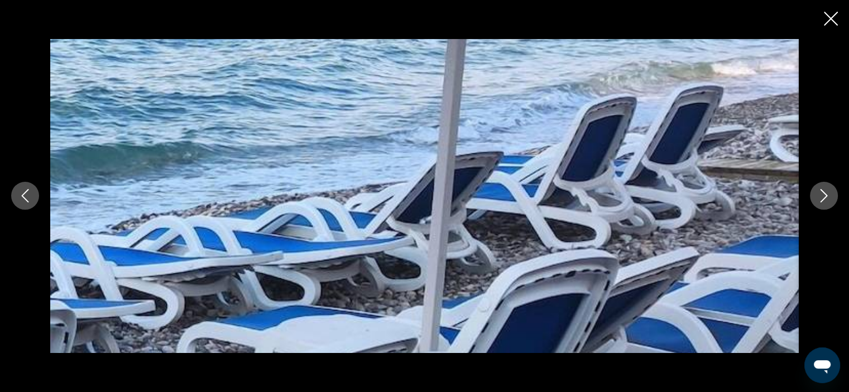
click at [821, 195] on icon "Next image" at bounding box center [823, 195] width 13 height 13
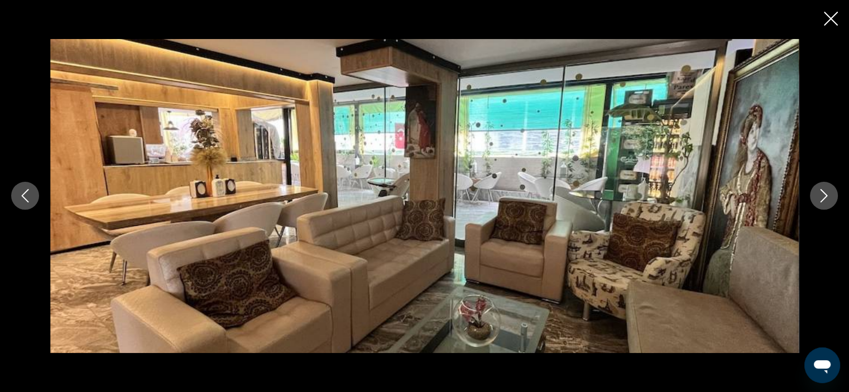
click at [821, 195] on icon "Next image" at bounding box center [823, 195] width 13 height 13
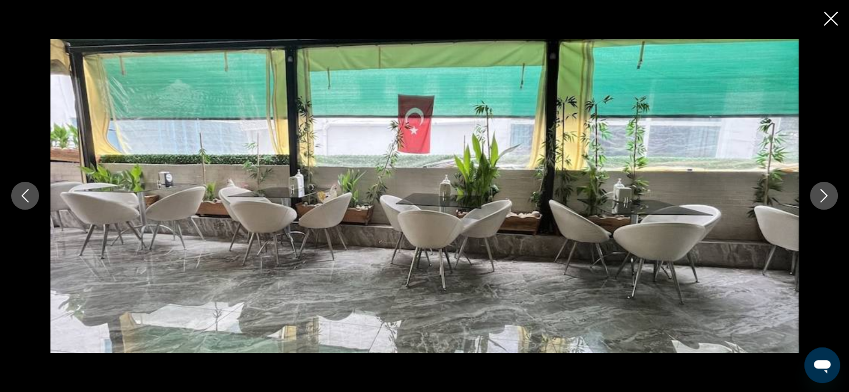
click at [821, 195] on icon "Next image" at bounding box center [823, 195] width 13 height 13
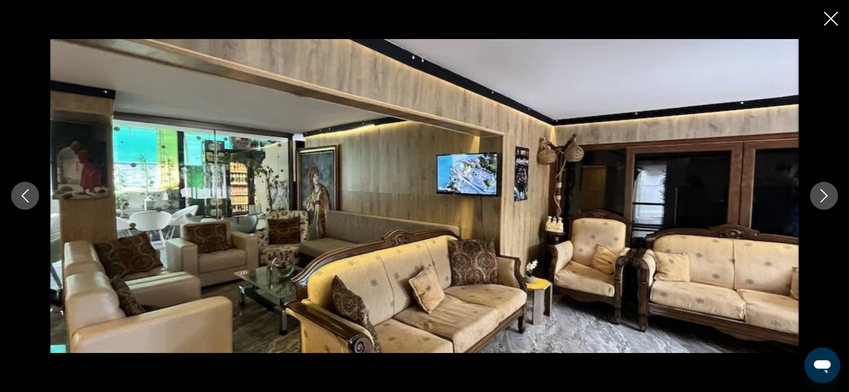
click at [821, 195] on icon "Next image" at bounding box center [823, 195] width 13 height 13
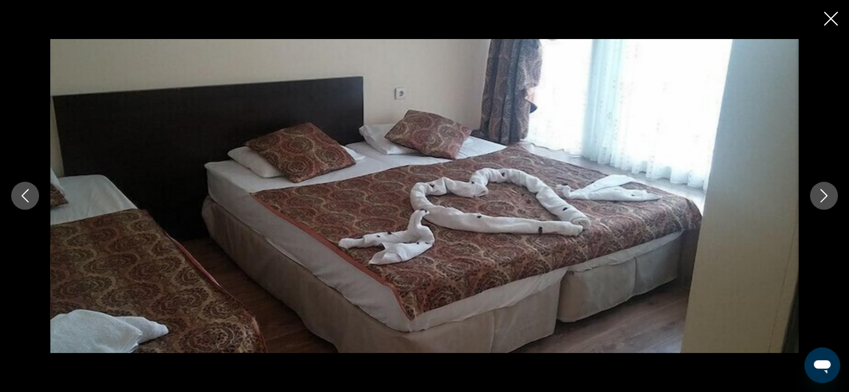
click at [821, 195] on icon "Next image" at bounding box center [823, 195] width 13 height 13
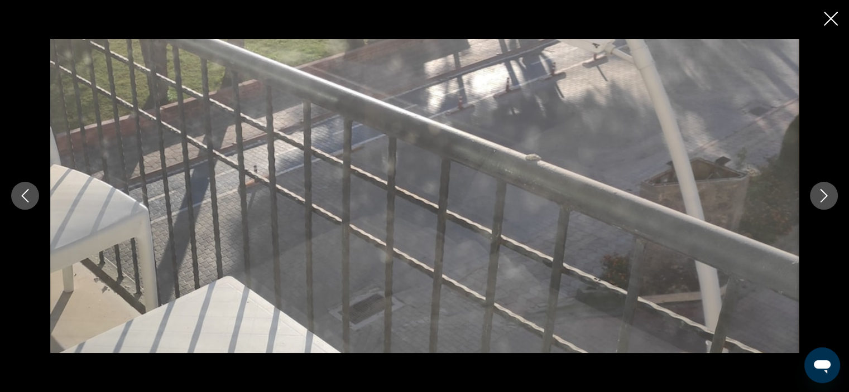
click at [821, 195] on icon "Next image" at bounding box center [823, 195] width 13 height 13
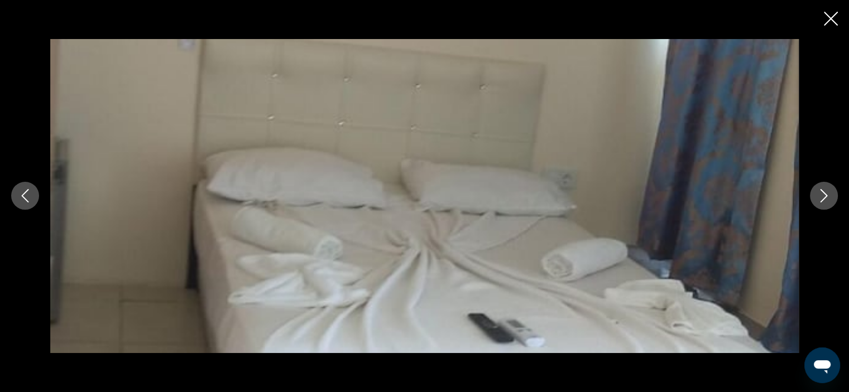
click at [821, 195] on icon "Next image" at bounding box center [823, 195] width 13 height 13
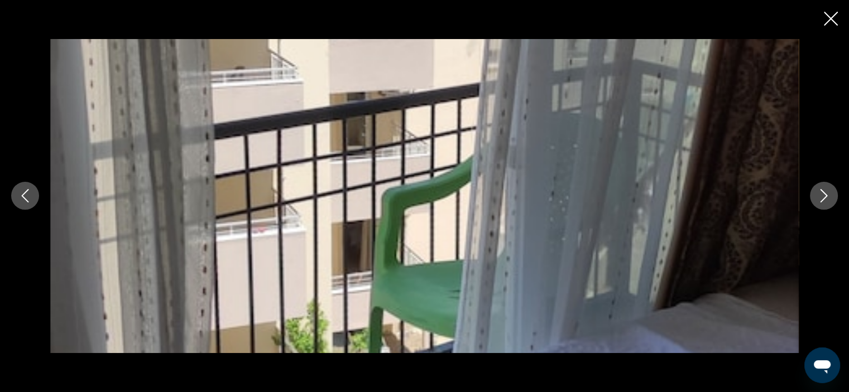
click at [821, 195] on icon "Next image" at bounding box center [823, 195] width 13 height 13
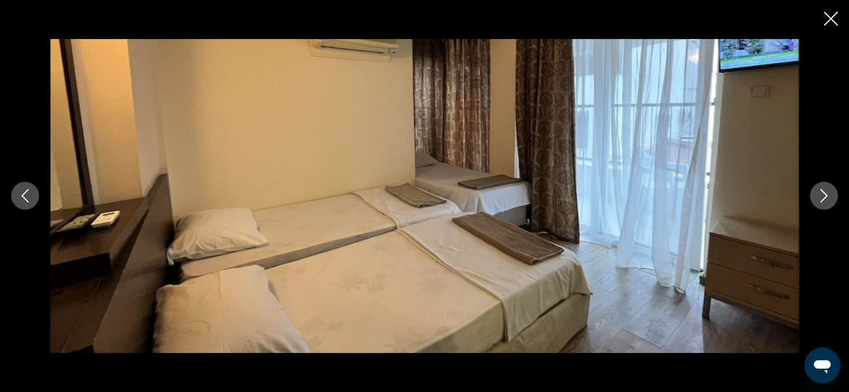
click at [821, 195] on icon "Next image" at bounding box center [823, 195] width 13 height 13
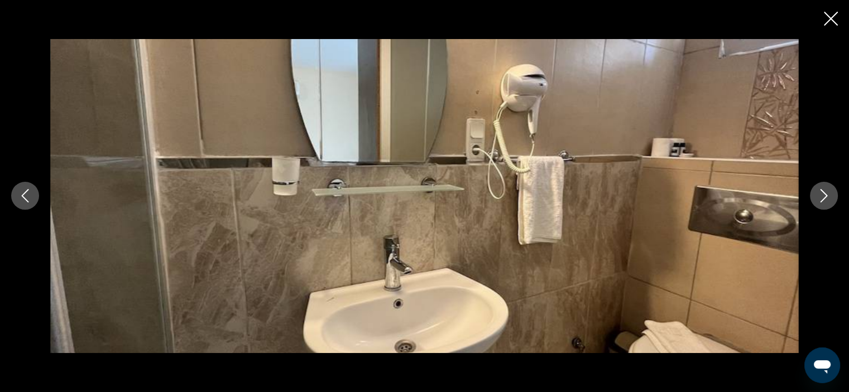
click at [821, 195] on icon "Next image" at bounding box center [823, 195] width 13 height 13
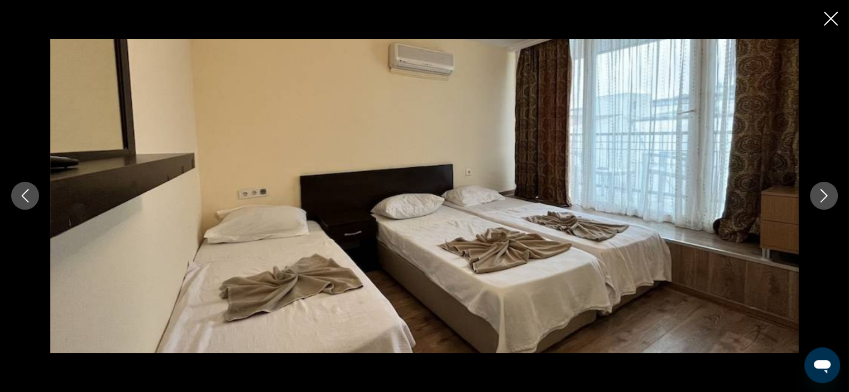
click at [821, 195] on icon "Next image" at bounding box center [823, 195] width 13 height 13
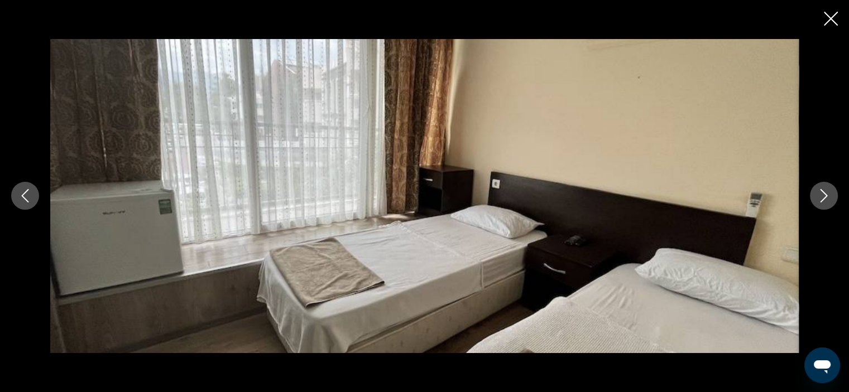
click at [821, 195] on icon "Next image" at bounding box center [823, 195] width 13 height 13
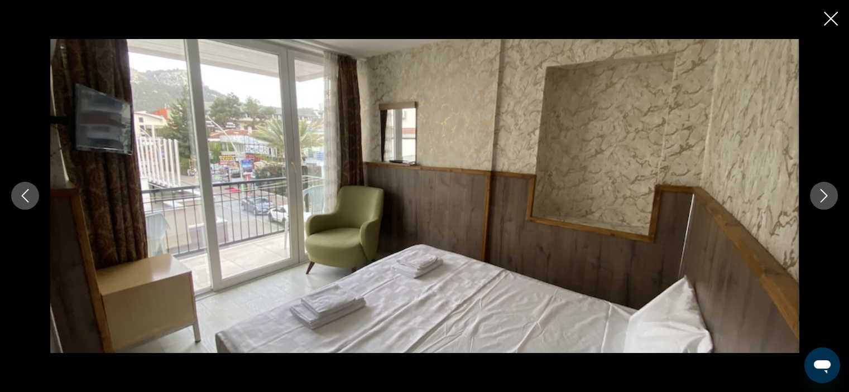
click at [821, 195] on icon "Next image" at bounding box center [823, 195] width 13 height 13
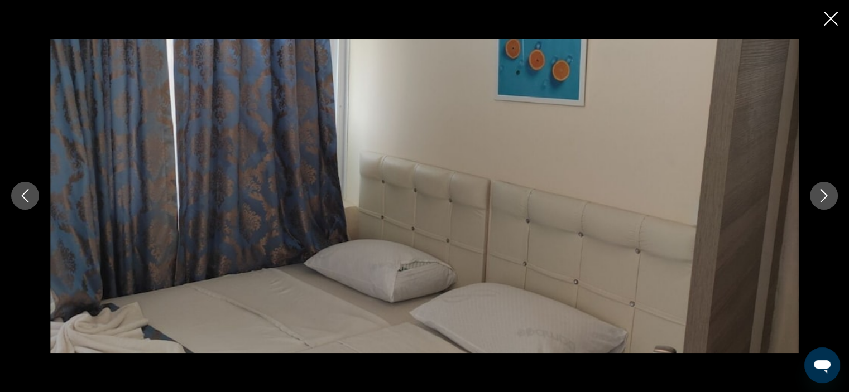
click at [821, 195] on icon "Next image" at bounding box center [823, 195] width 13 height 13
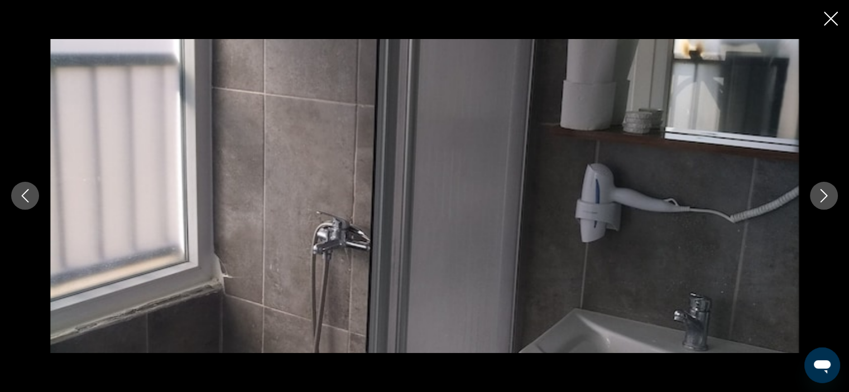
click at [821, 195] on icon "Next image" at bounding box center [823, 195] width 13 height 13
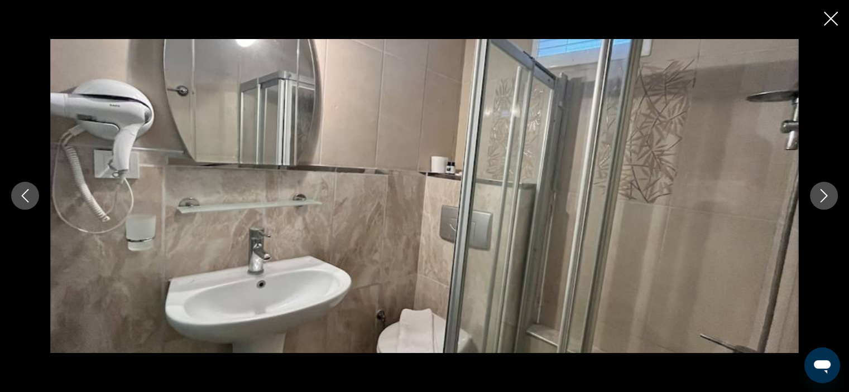
click at [821, 195] on icon "Next image" at bounding box center [823, 195] width 13 height 13
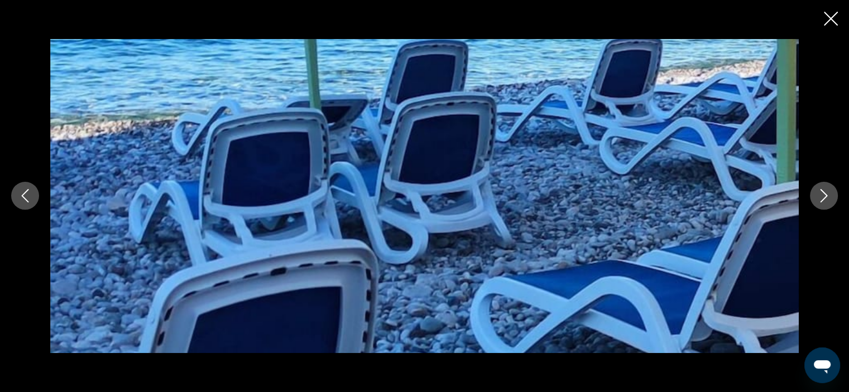
click at [821, 195] on icon "Next image" at bounding box center [823, 195] width 13 height 13
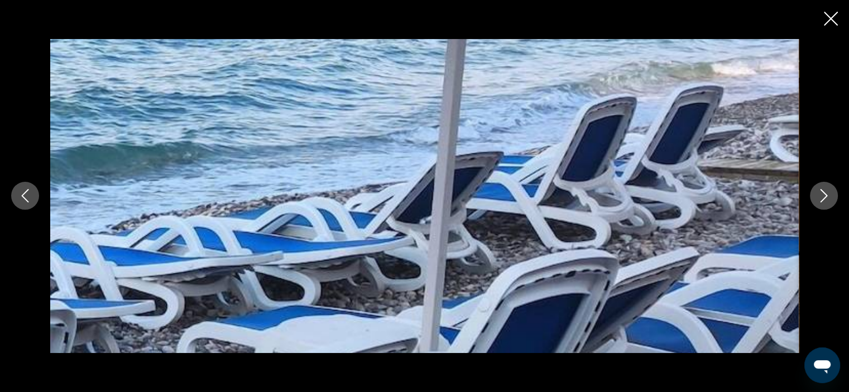
click at [833, 22] on icon "Close slideshow" at bounding box center [831, 19] width 14 height 14
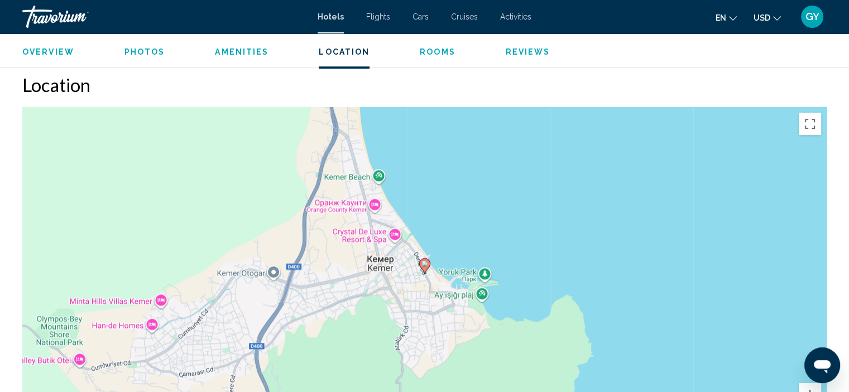
scroll to position [940, 0]
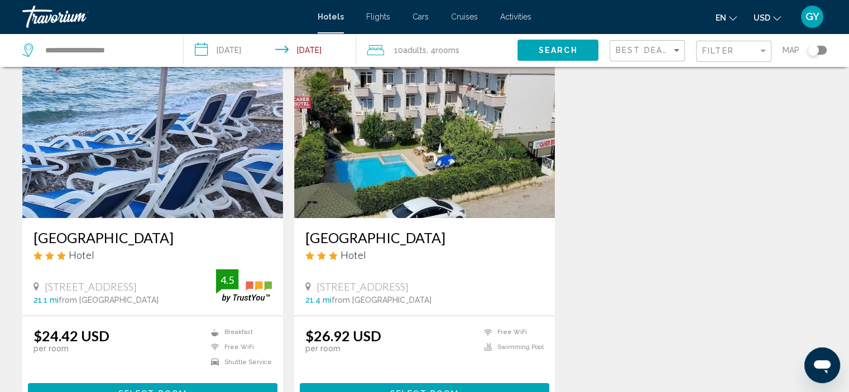
scroll to position [67, 0]
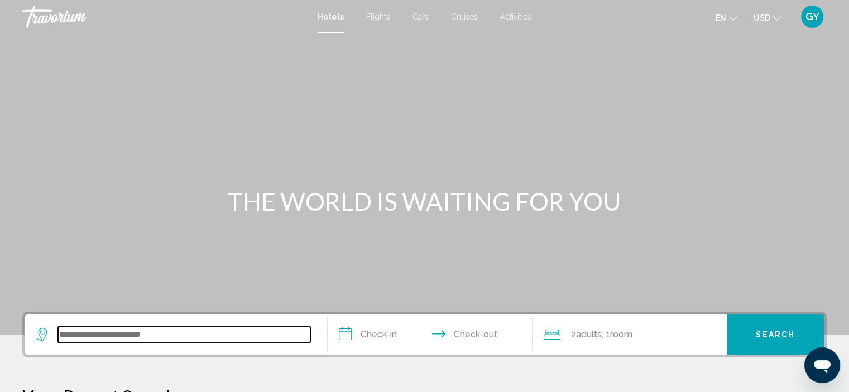
click at [95, 339] on input "Search widget" at bounding box center [184, 334] width 252 height 17
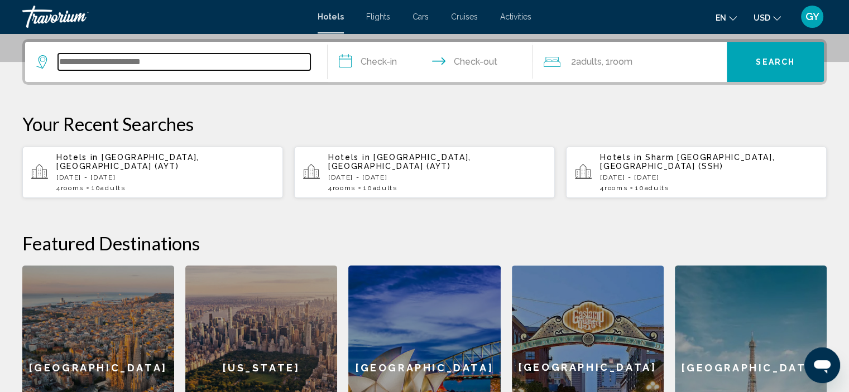
scroll to position [275, 0]
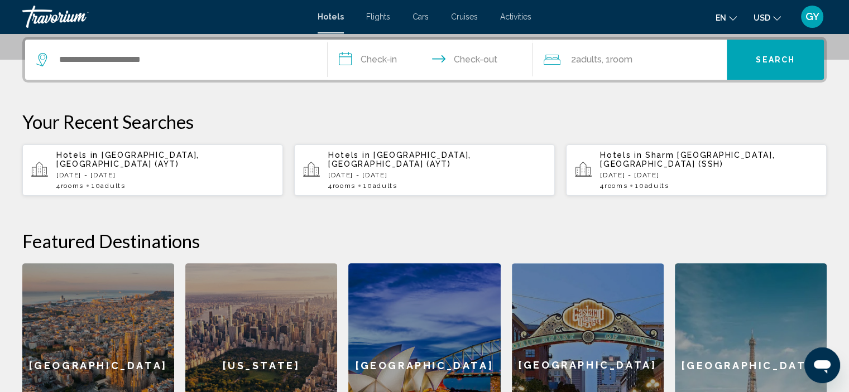
click at [157, 155] on span "[GEOGRAPHIC_DATA], [GEOGRAPHIC_DATA] (AYT)" at bounding box center [127, 160] width 143 height 18
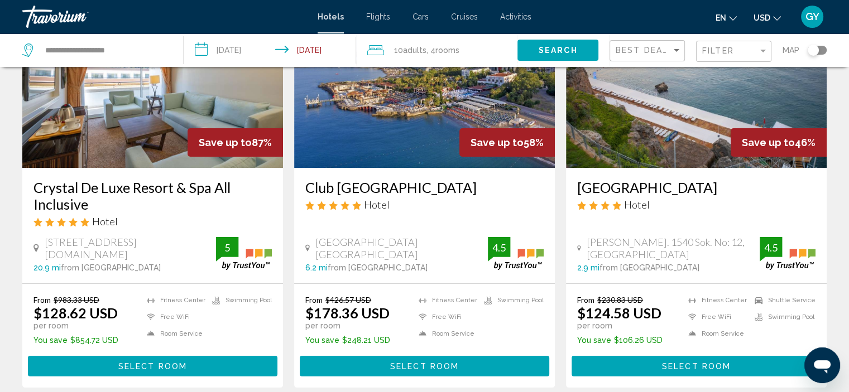
scroll to position [118, 0]
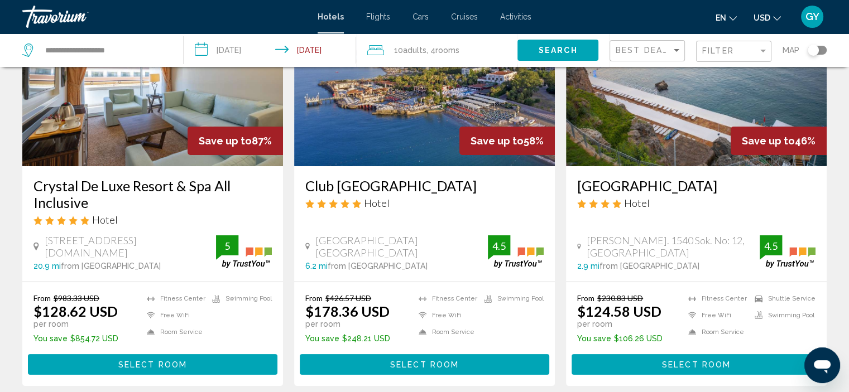
click at [378, 111] on img "Main content" at bounding box center [424, 77] width 261 height 179
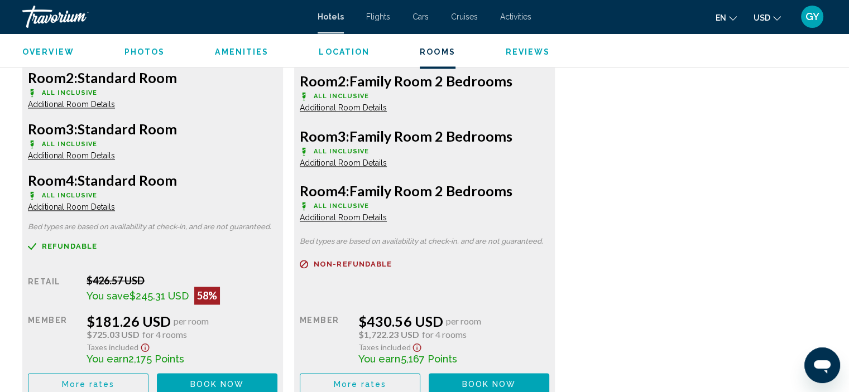
scroll to position [1708, 0]
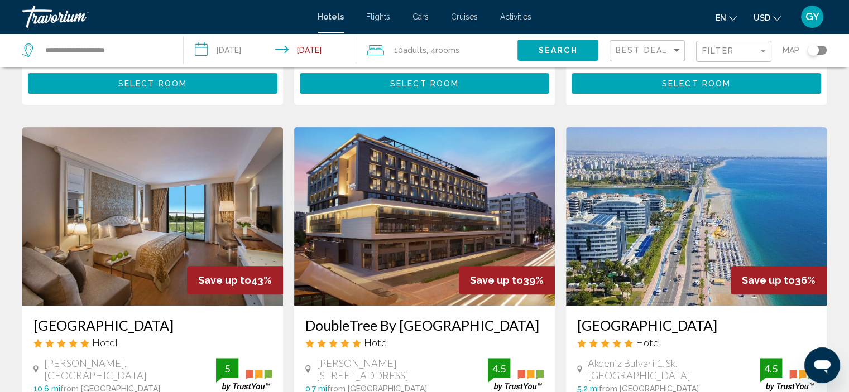
scroll to position [478, 0]
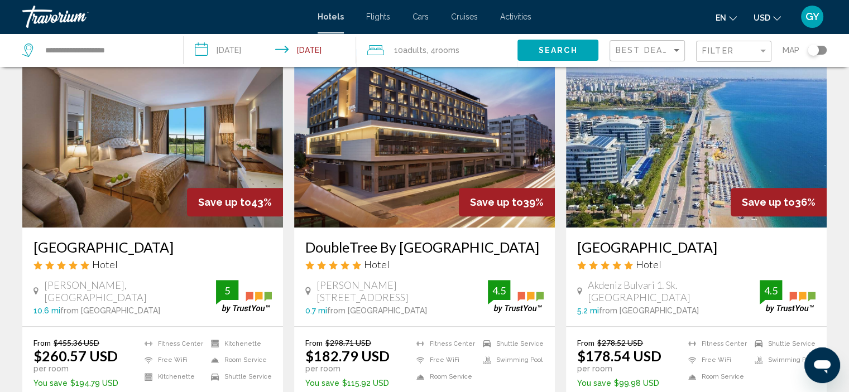
click at [680, 175] on img "Main content" at bounding box center [696, 138] width 261 height 179
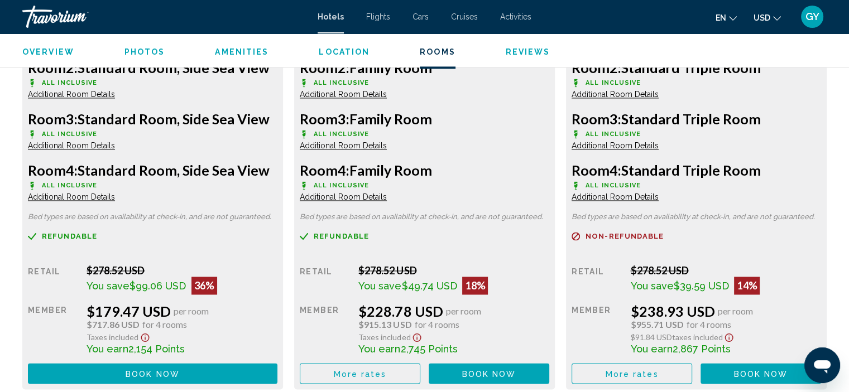
scroll to position [1742, 0]
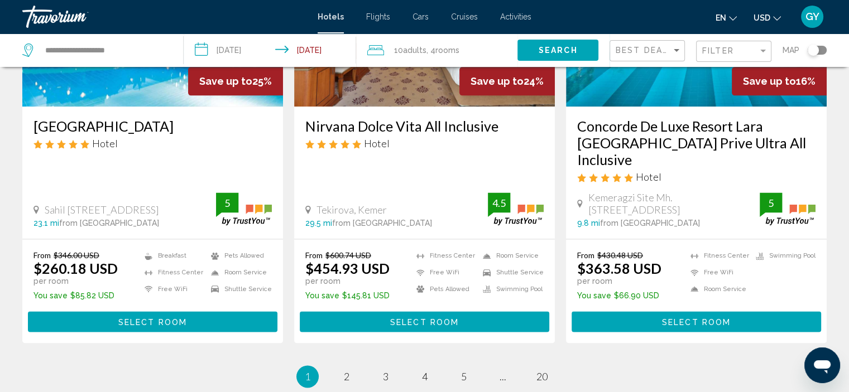
scroll to position [1426, 0]
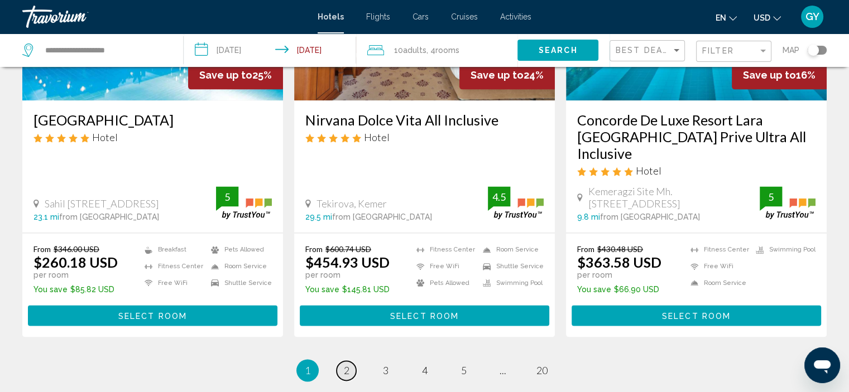
click at [350, 361] on link "page 2" at bounding box center [347, 371] width 20 height 20
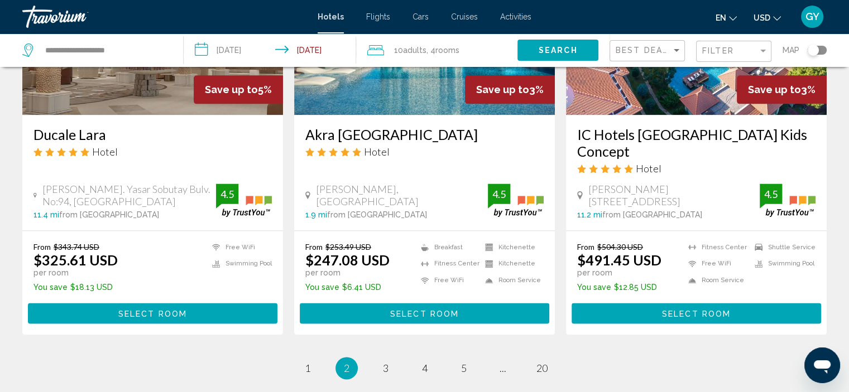
scroll to position [1416, 0]
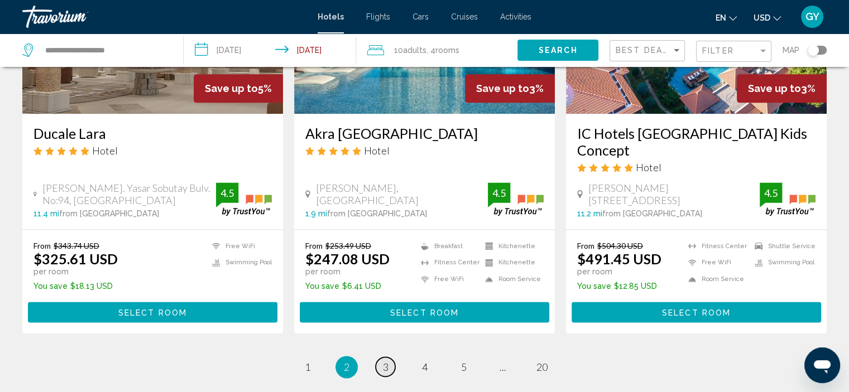
click at [385, 361] on span "3" at bounding box center [386, 367] width 6 height 12
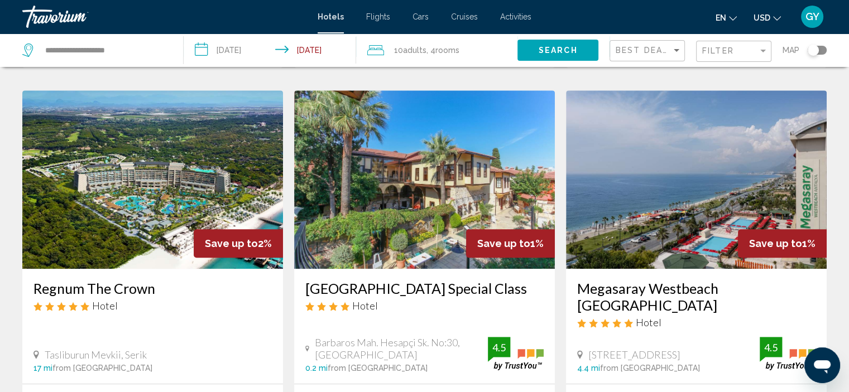
scroll to position [457, 0]
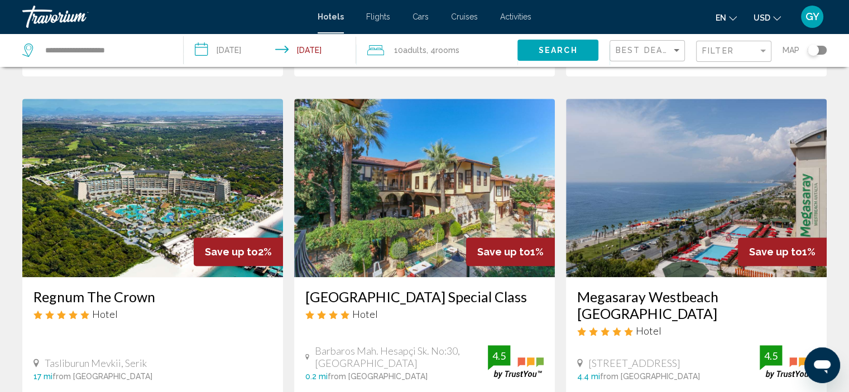
click at [427, 194] on img "Main content" at bounding box center [424, 188] width 261 height 179
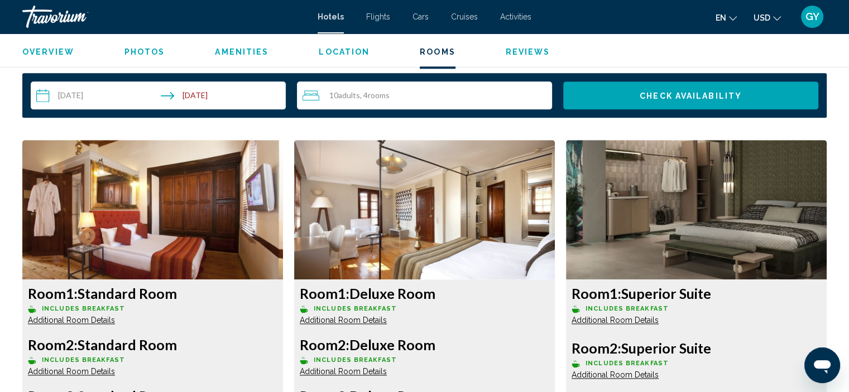
scroll to position [1416, 0]
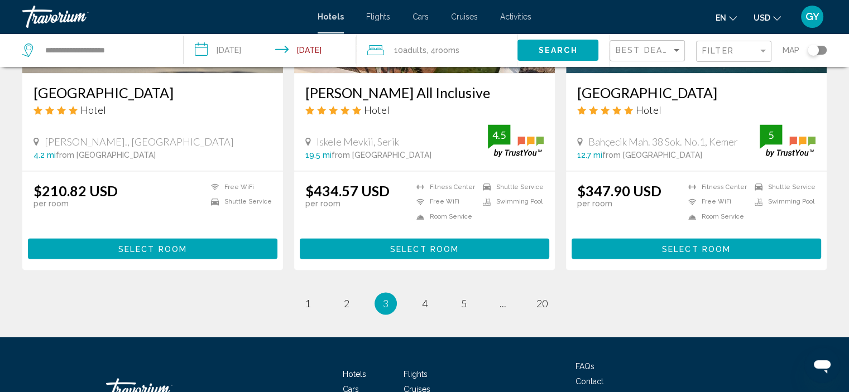
scroll to position [1489, 0]
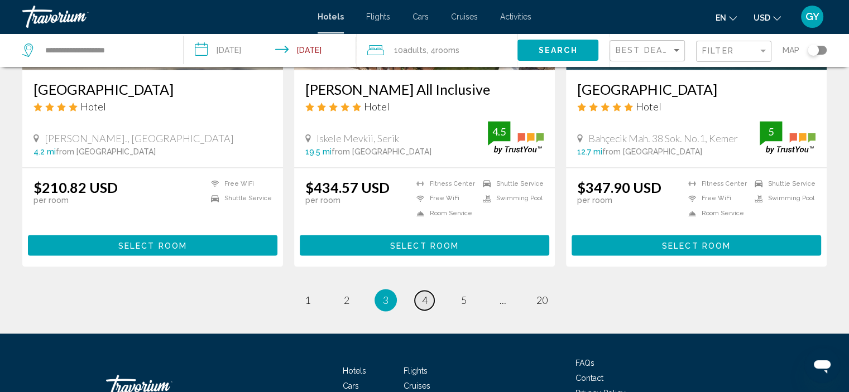
click at [420, 291] on link "page 4" at bounding box center [425, 301] width 20 height 20
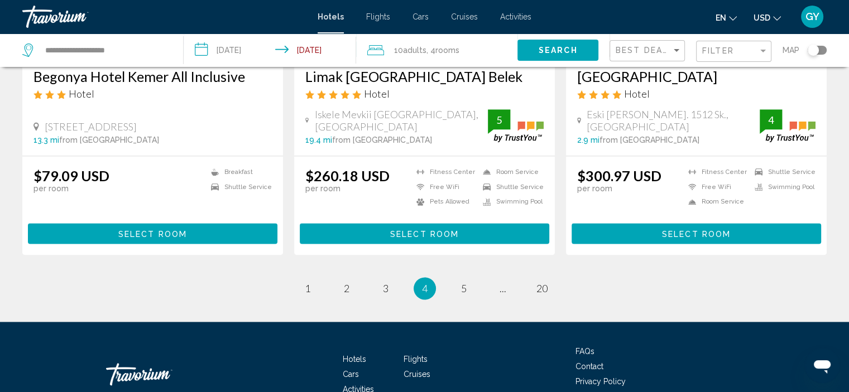
scroll to position [1453, 0]
click at [463, 282] on span "5" at bounding box center [464, 288] width 6 height 12
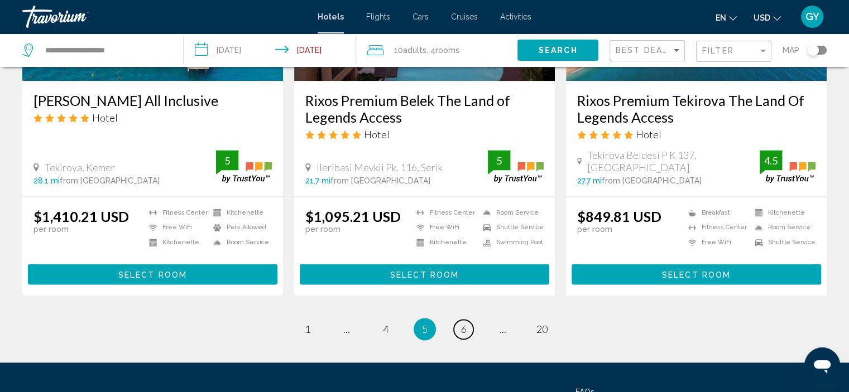
scroll to position [1449, 0]
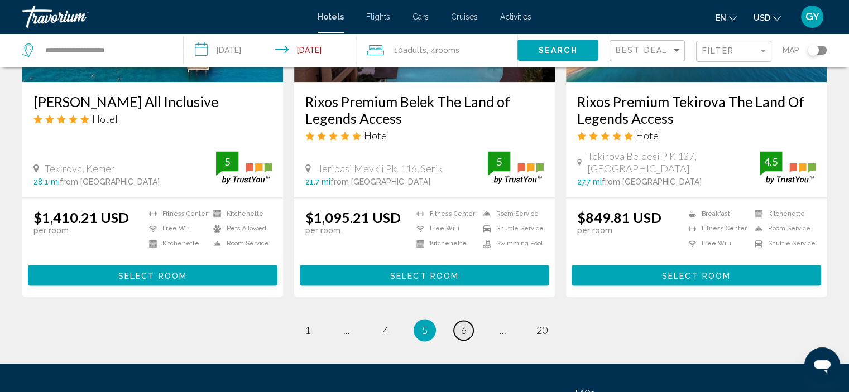
click at [464, 329] on span "6" at bounding box center [464, 330] width 6 height 12
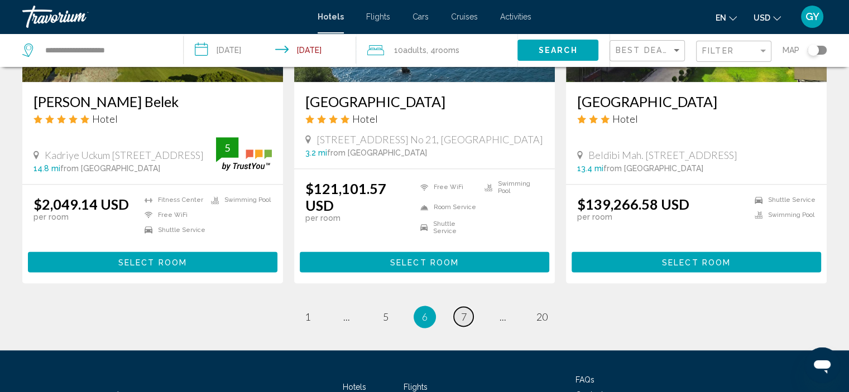
scroll to position [1441, 0]
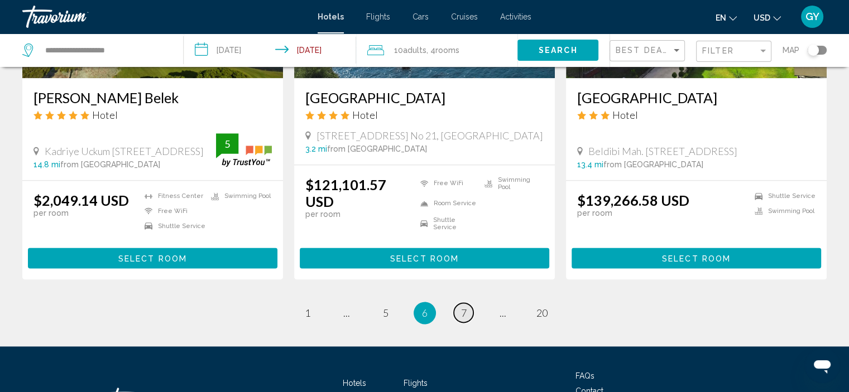
click at [464, 307] on span "7" at bounding box center [464, 313] width 6 height 12
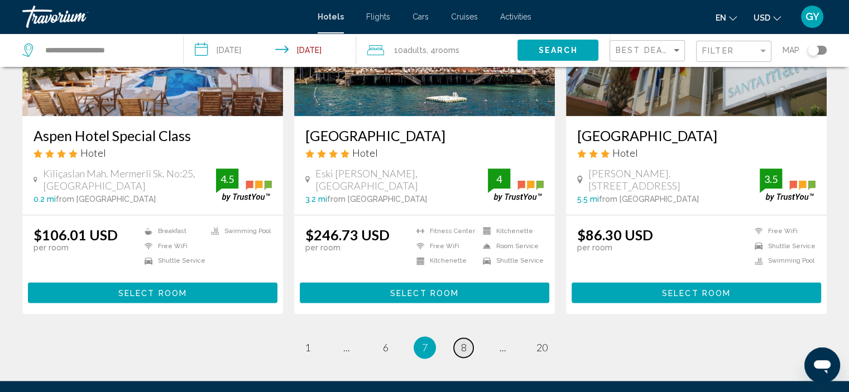
scroll to position [1343, 0]
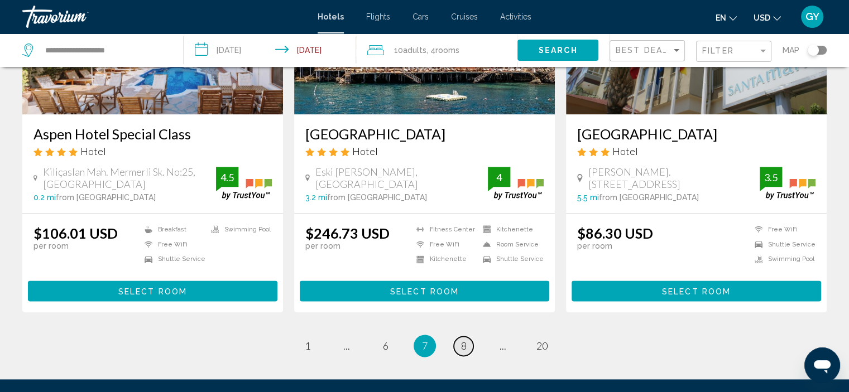
click at [464, 352] on span "8" at bounding box center [464, 346] width 6 height 12
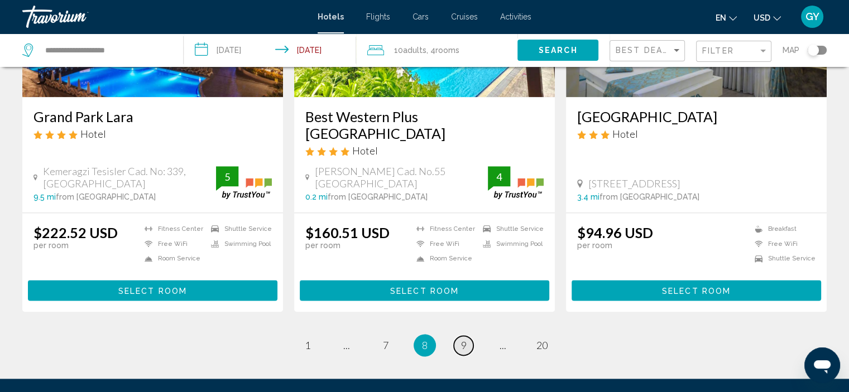
scroll to position [1413, 0]
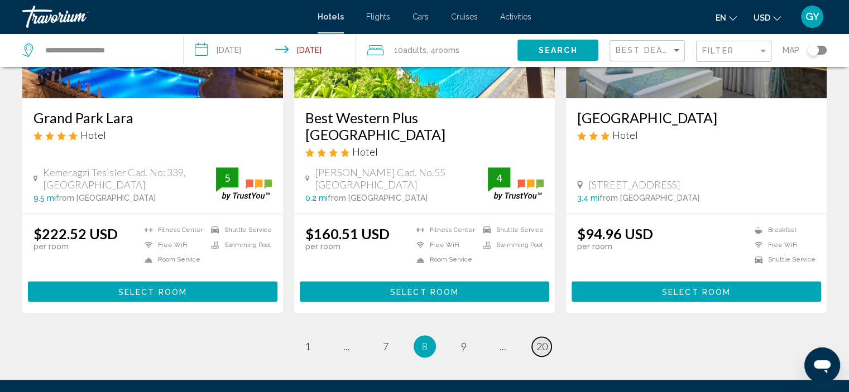
click at [539, 340] on span "20" at bounding box center [541, 346] width 11 height 12
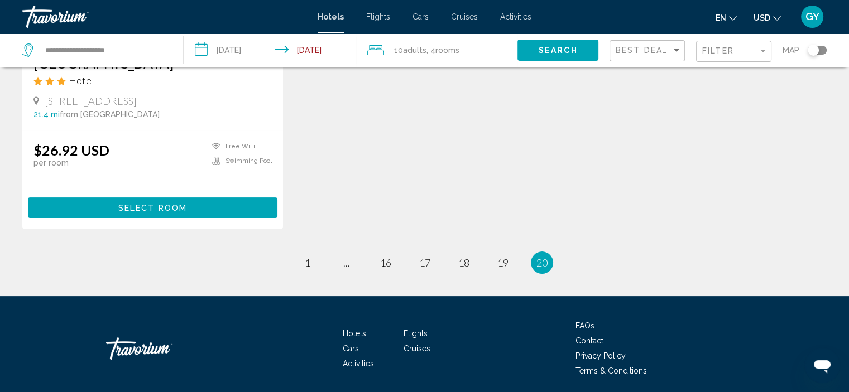
scroll to position [243, 0]
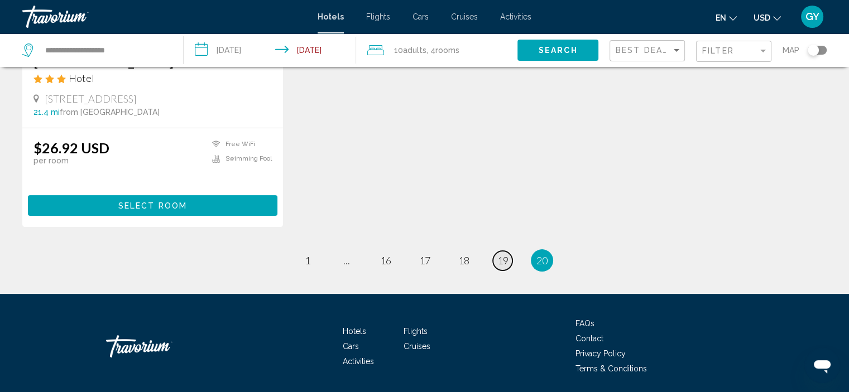
click at [507, 254] on span "19" at bounding box center [502, 260] width 11 height 12
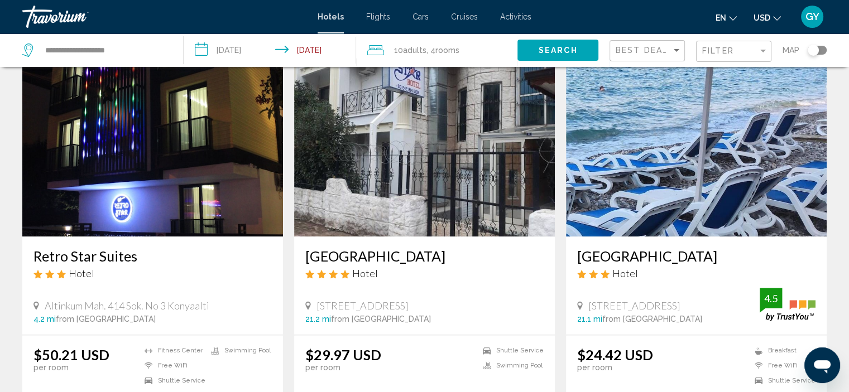
scroll to position [1289, 0]
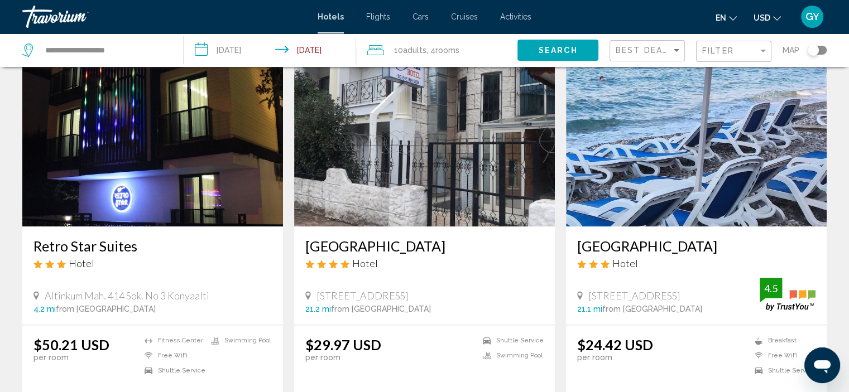
click at [616, 99] on img "Main content" at bounding box center [696, 137] width 261 height 179
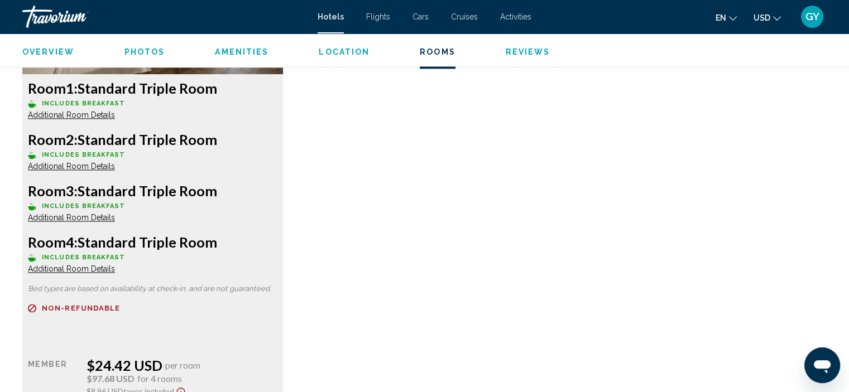
scroll to position [1604, 0]
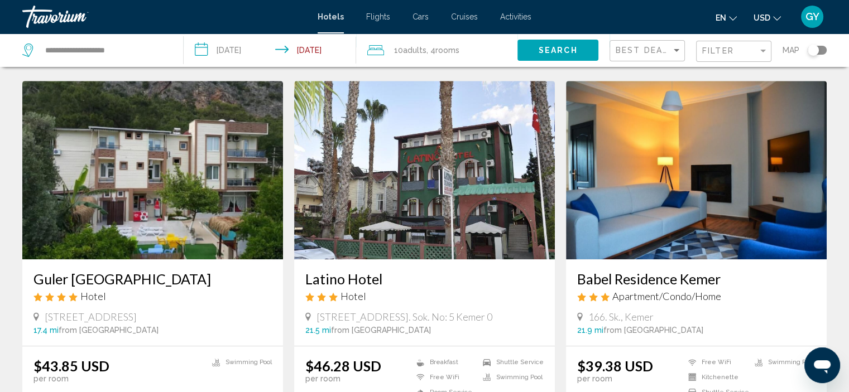
scroll to position [456, 0]
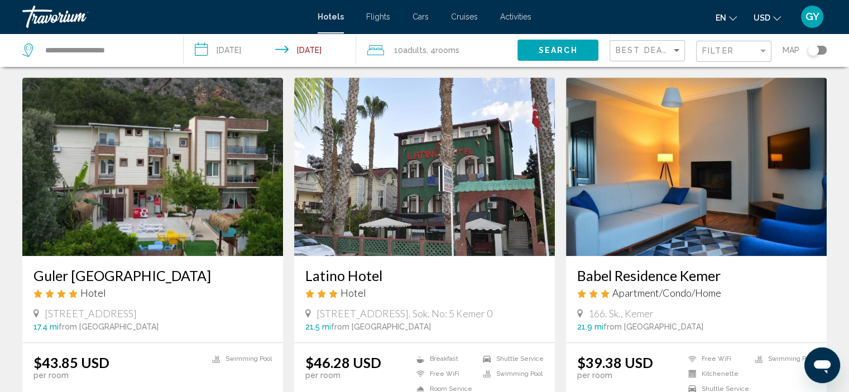
click at [632, 167] on img "Main content" at bounding box center [696, 167] width 261 height 179
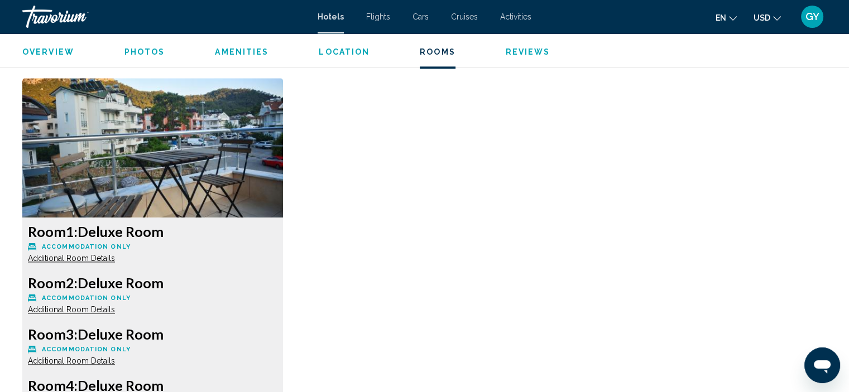
scroll to position [1478, 0]
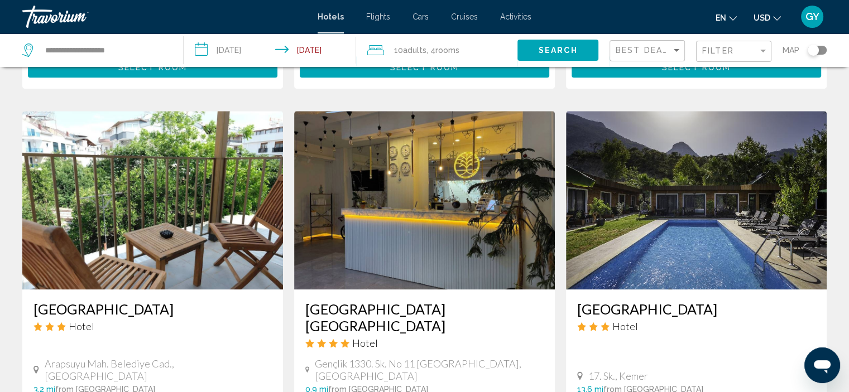
scroll to position [906, 0]
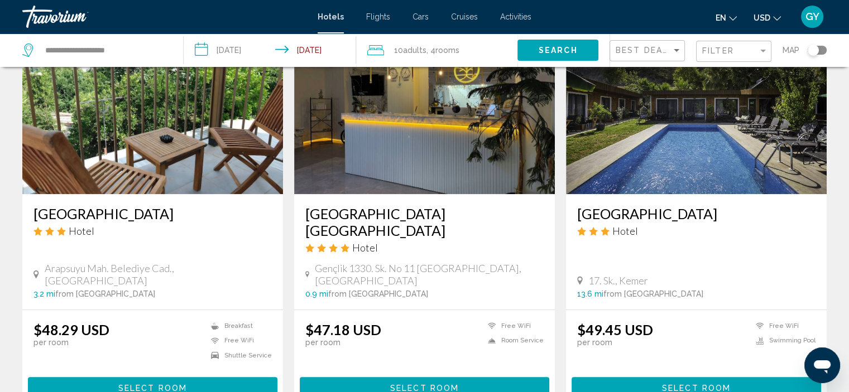
click at [427, 133] on img "Main content" at bounding box center [424, 105] width 261 height 179
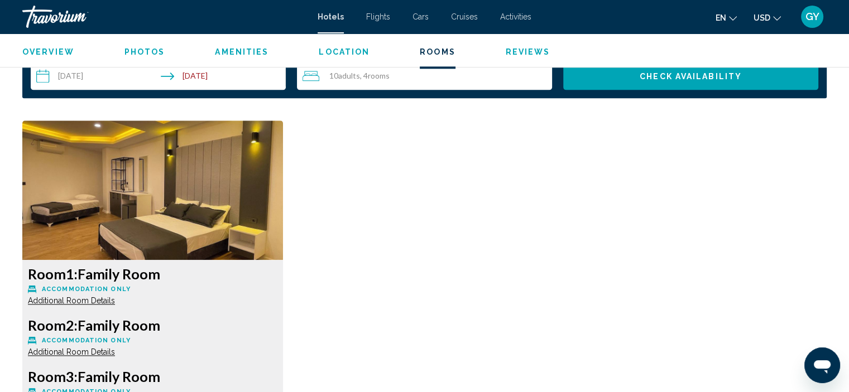
scroll to position [1460, 0]
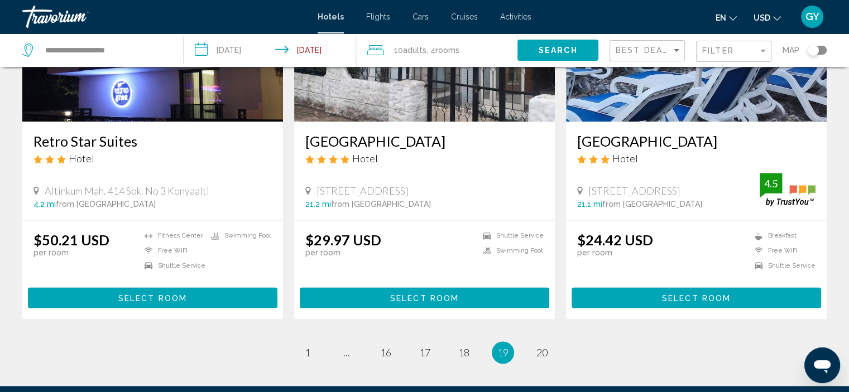
scroll to position [1395, 0]
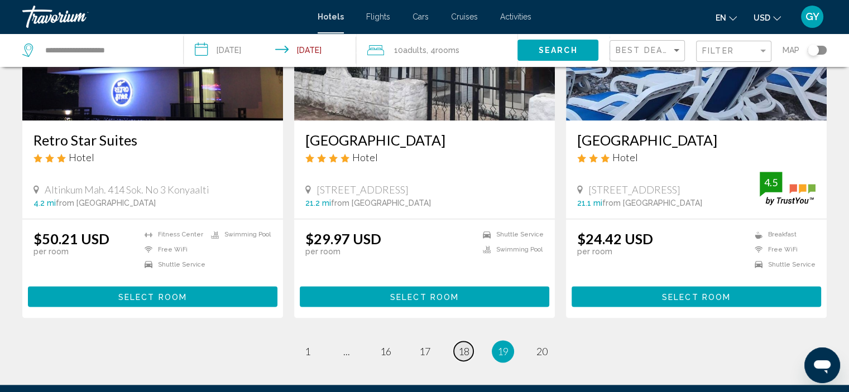
click at [465, 345] on span "18" at bounding box center [463, 351] width 11 height 12
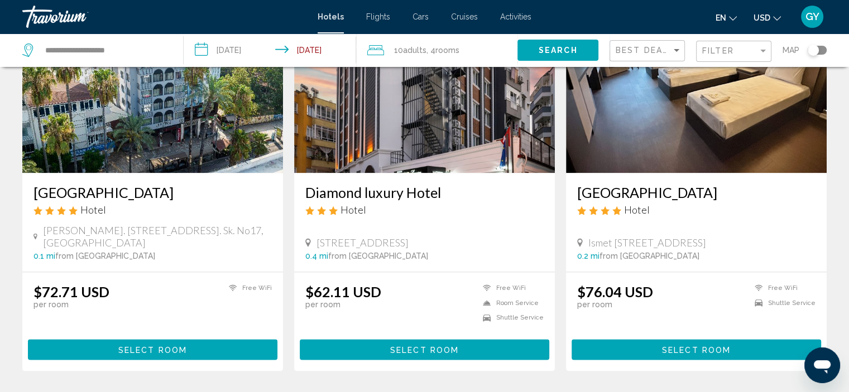
scroll to position [1334, 0]
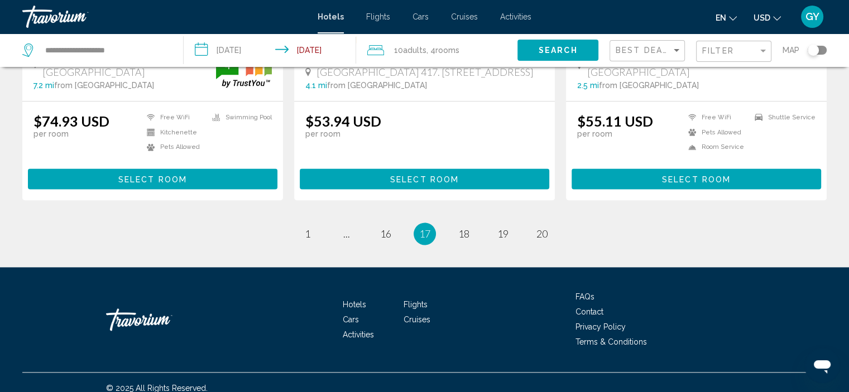
scroll to position [1482, 0]
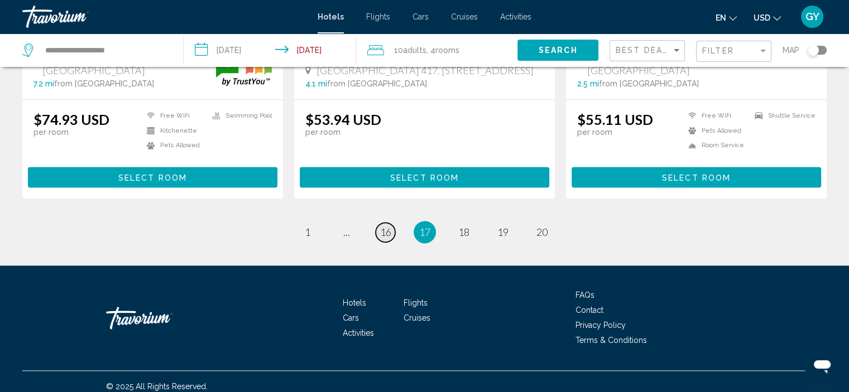
click at [383, 233] on span "16" at bounding box center [385, 232] width 11 height 12
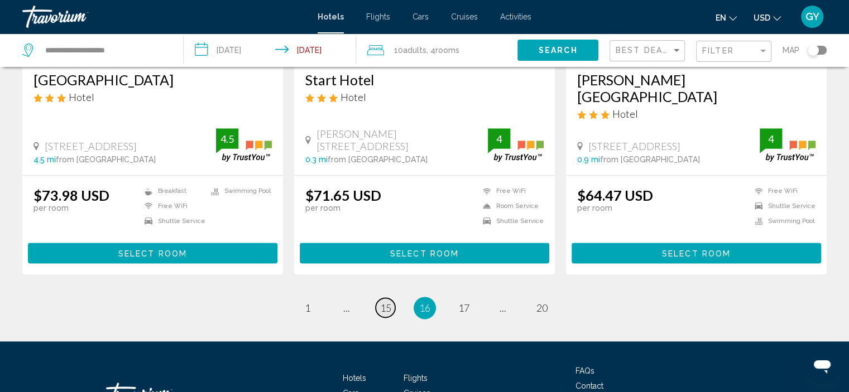
scroll to position [1482, 0]
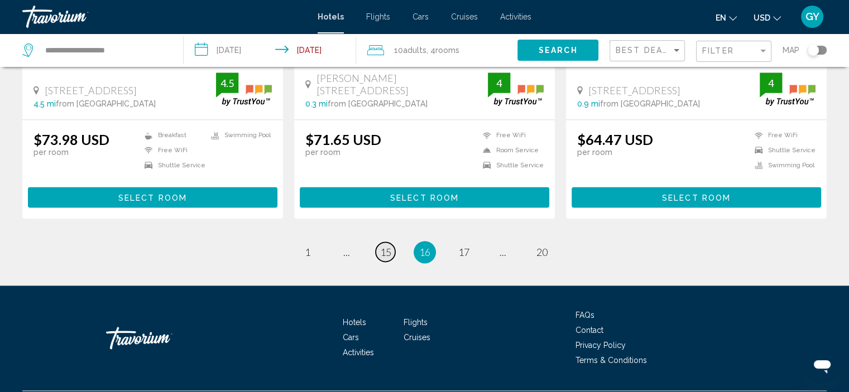
click at [385, 246] on span "15" at bounding box center [385, 252] width 11 height 12
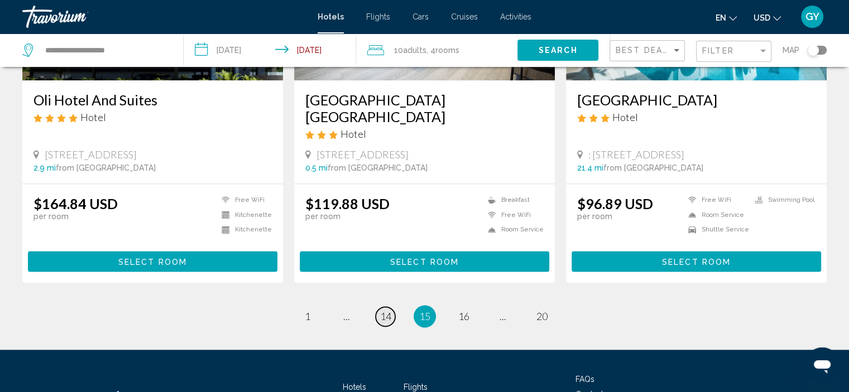
scroll to position [1421, 0]
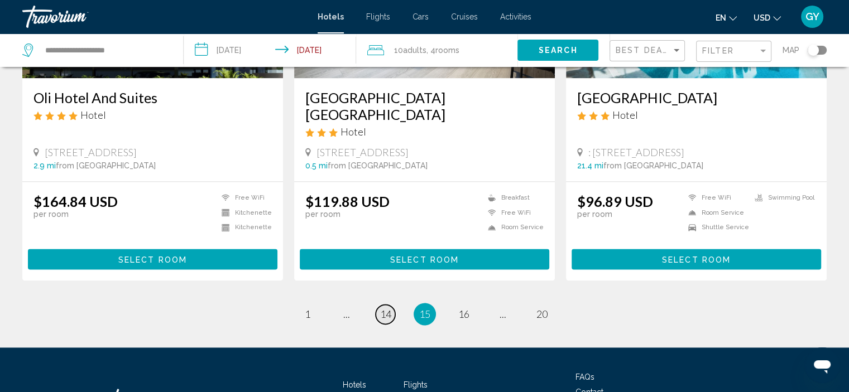
click at [382, 308] on span "14" at bounding box center [385, 314] width 11 height 12
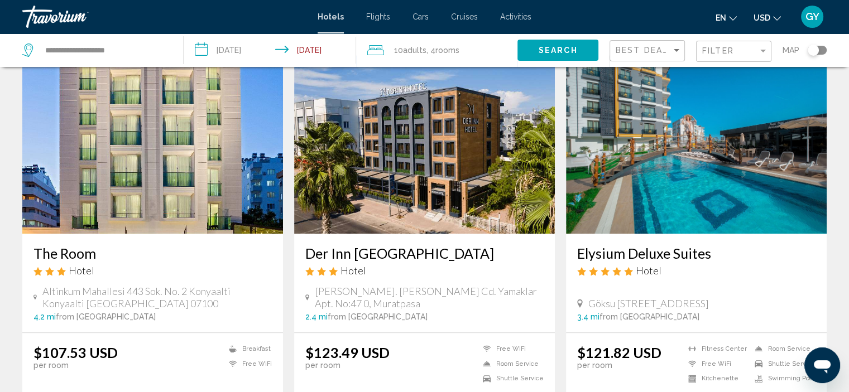
scroll to position [1241, 0]
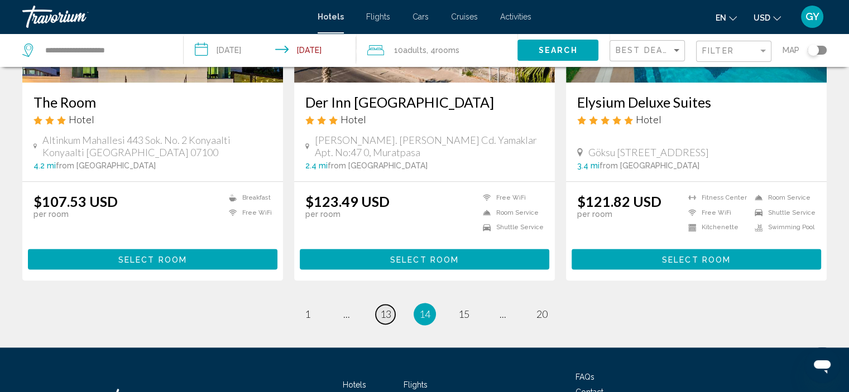
click at [382, 308] on span "13" at bounding box center [385, 314] width 11 height 12
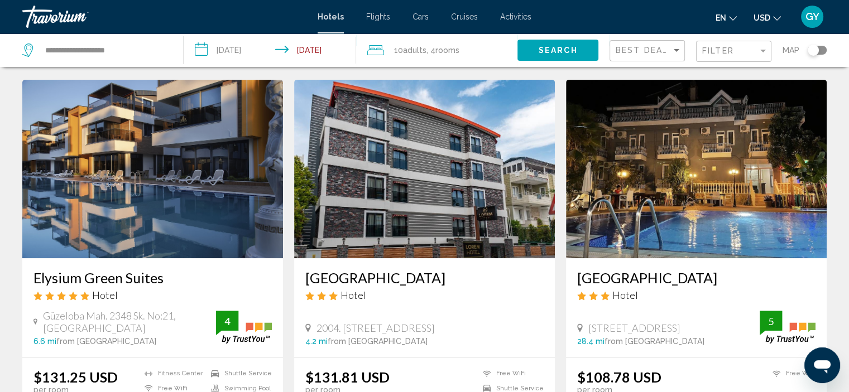
scroll to position [455, 0]
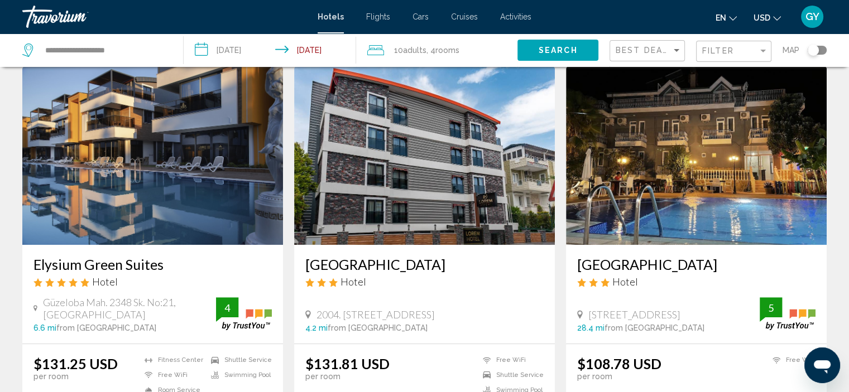
click at [199, 193] on img "Main content" at bounding box center [152, 155] width 261 height 179
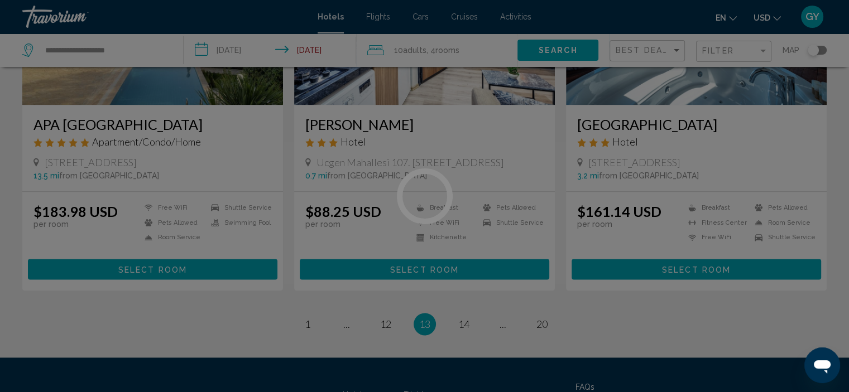
scroll to position [1403, 0]
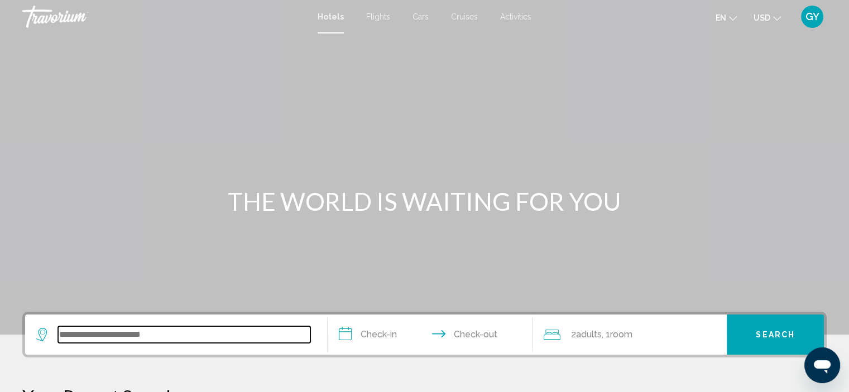
click at [129, 335] on input "Search widget" at bounding box center [184, 334] width 252 height 17
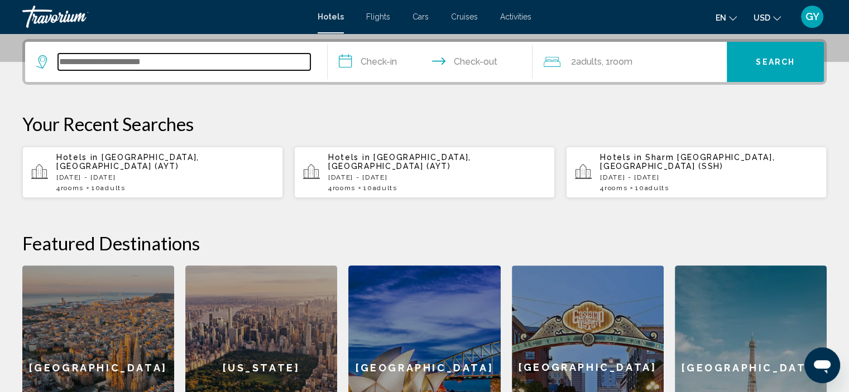
scroll to position [275, 0]
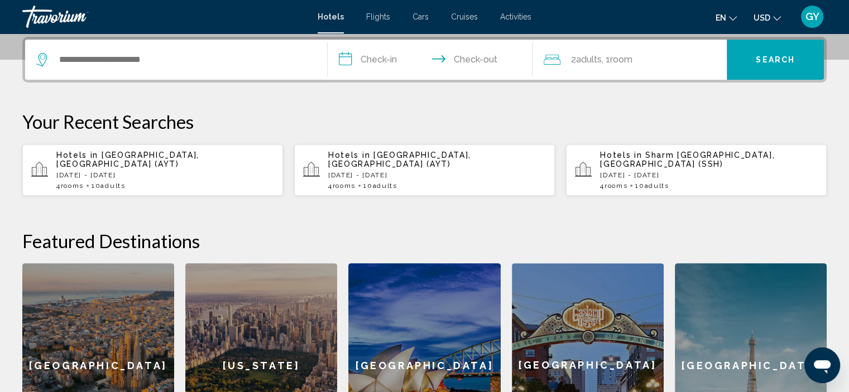
click at [155, 154] on span "[GEOGRAPHIC_DATA], [GEOGRAPHIC_DATA] (AYT)" at bounding box center [127, 160] width 143 height 18
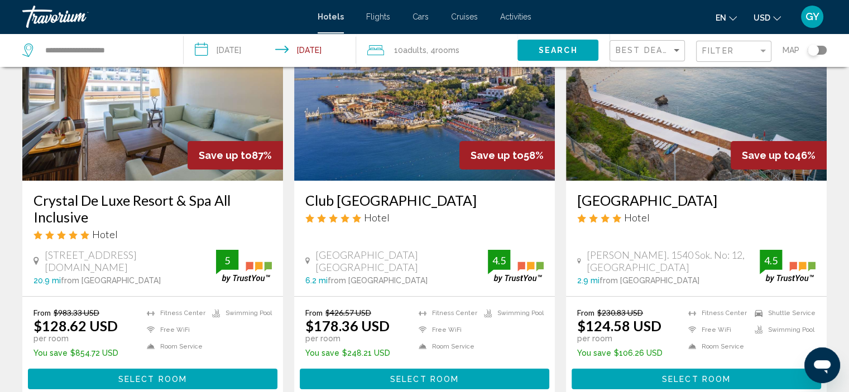
scroll to position [103, 0]
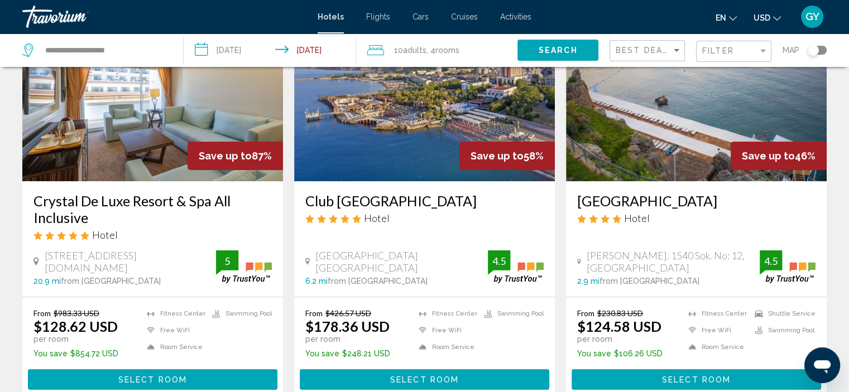
click at [397, 125] on img "Main content" at bounding box center [424, 92] width 261 height 179
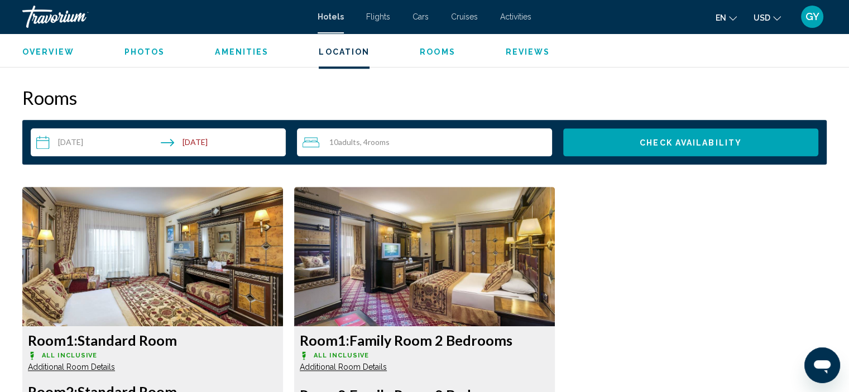
scroll to position [1391, 0]
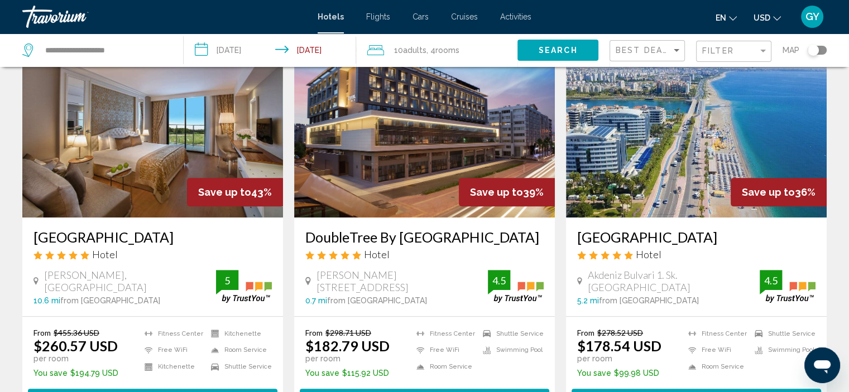
scroll to position [488, 0]
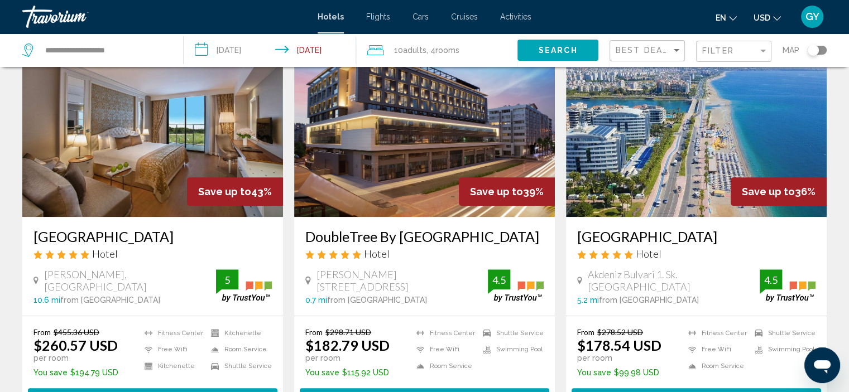
click at [681, 175] on img "Main content" at bounding box center [696, 128] width 261 height 179
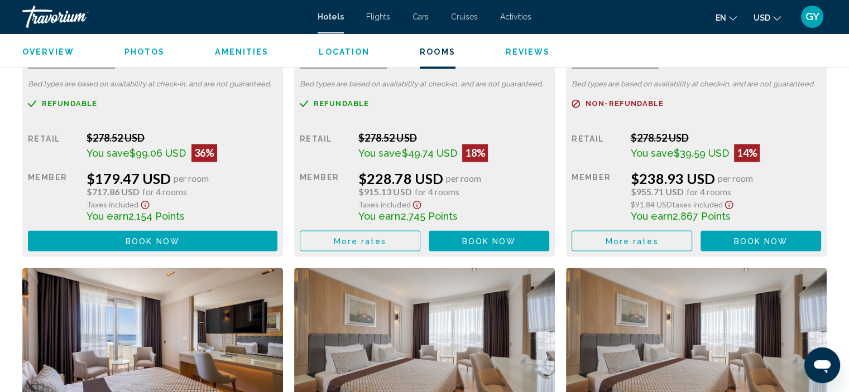
scroll to position [1848, 0]
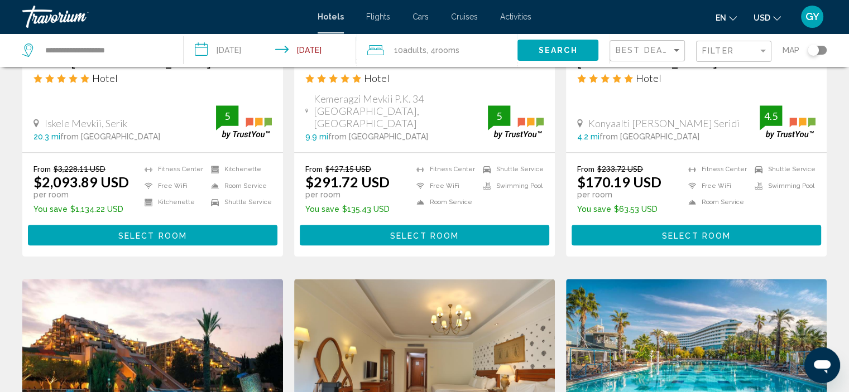
scroll to position [1109, 0]
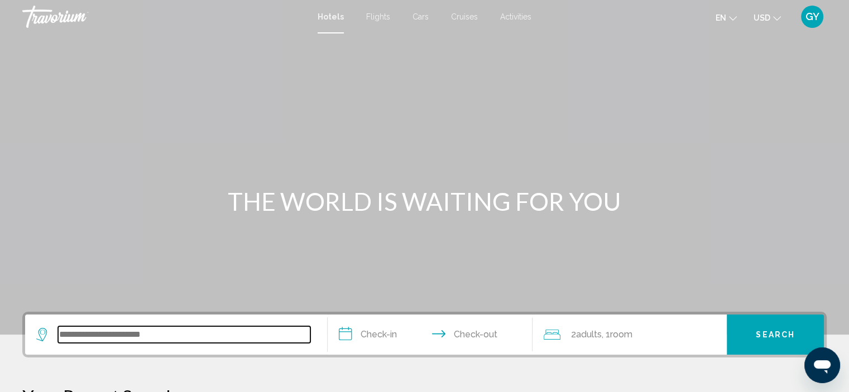
click at [145, 333] on input "Search widget" at bounding box center [184, 334] width 252 height 17
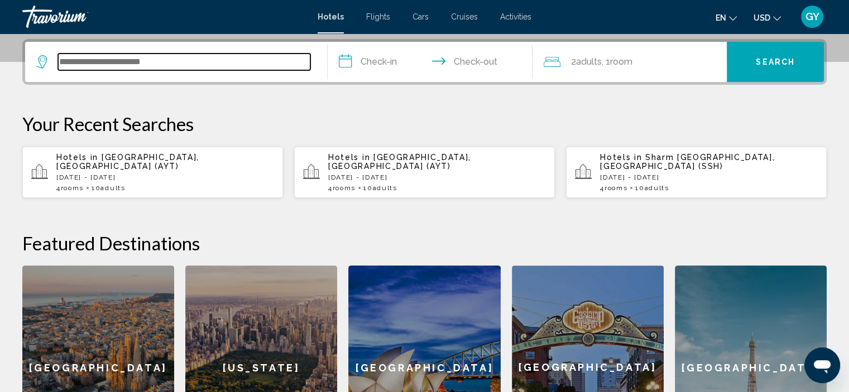
scroll to position [275, 0]
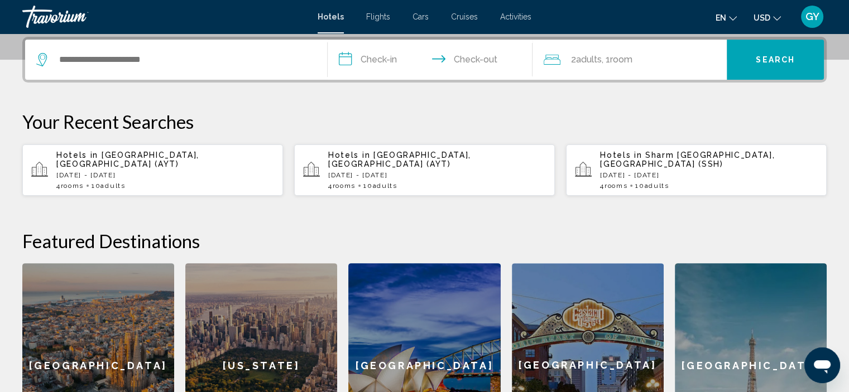
click at [625, 153] on span "Hotels in" at bounding box center [621, 155] width 42 height 9
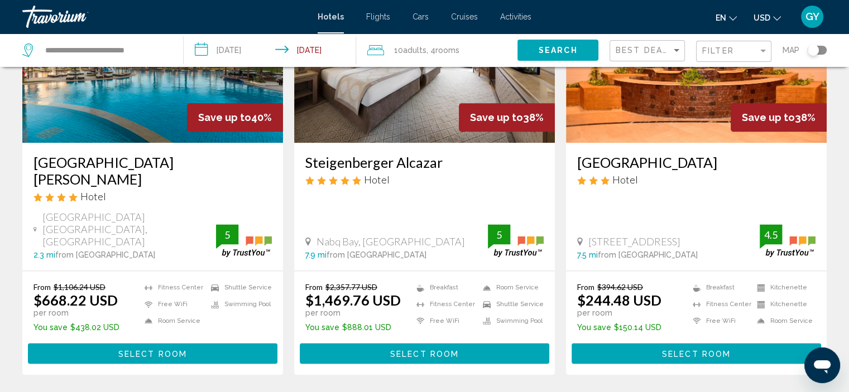
scroll to position [1393, 0]
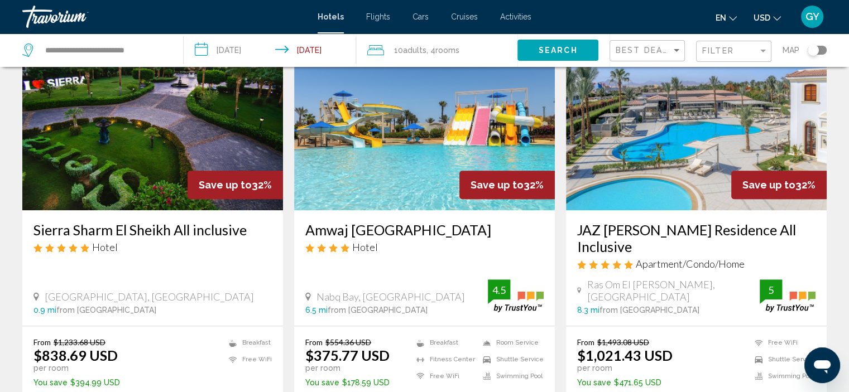
scroll to position [900, 0]
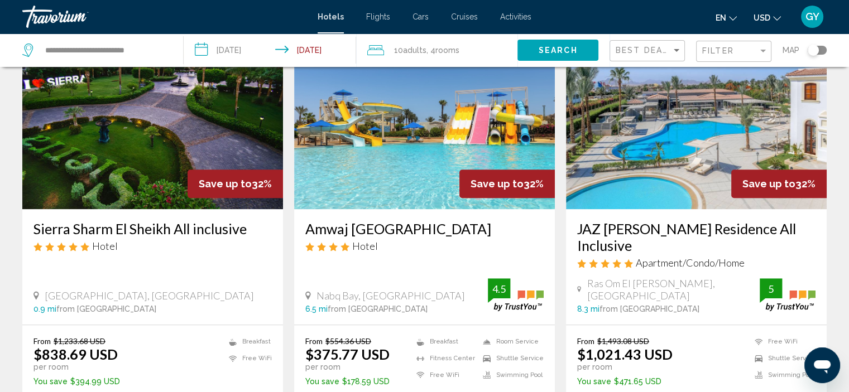
click at [397, 176] on img "Main content" at bounding box center [424, 120] width 261 height 179
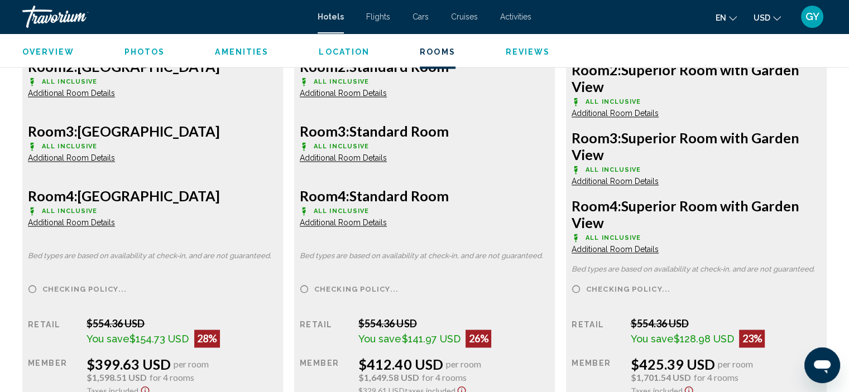
scroll to position [1784, 0]
